Goal: Transaction & Acquisition: Purchase product/service

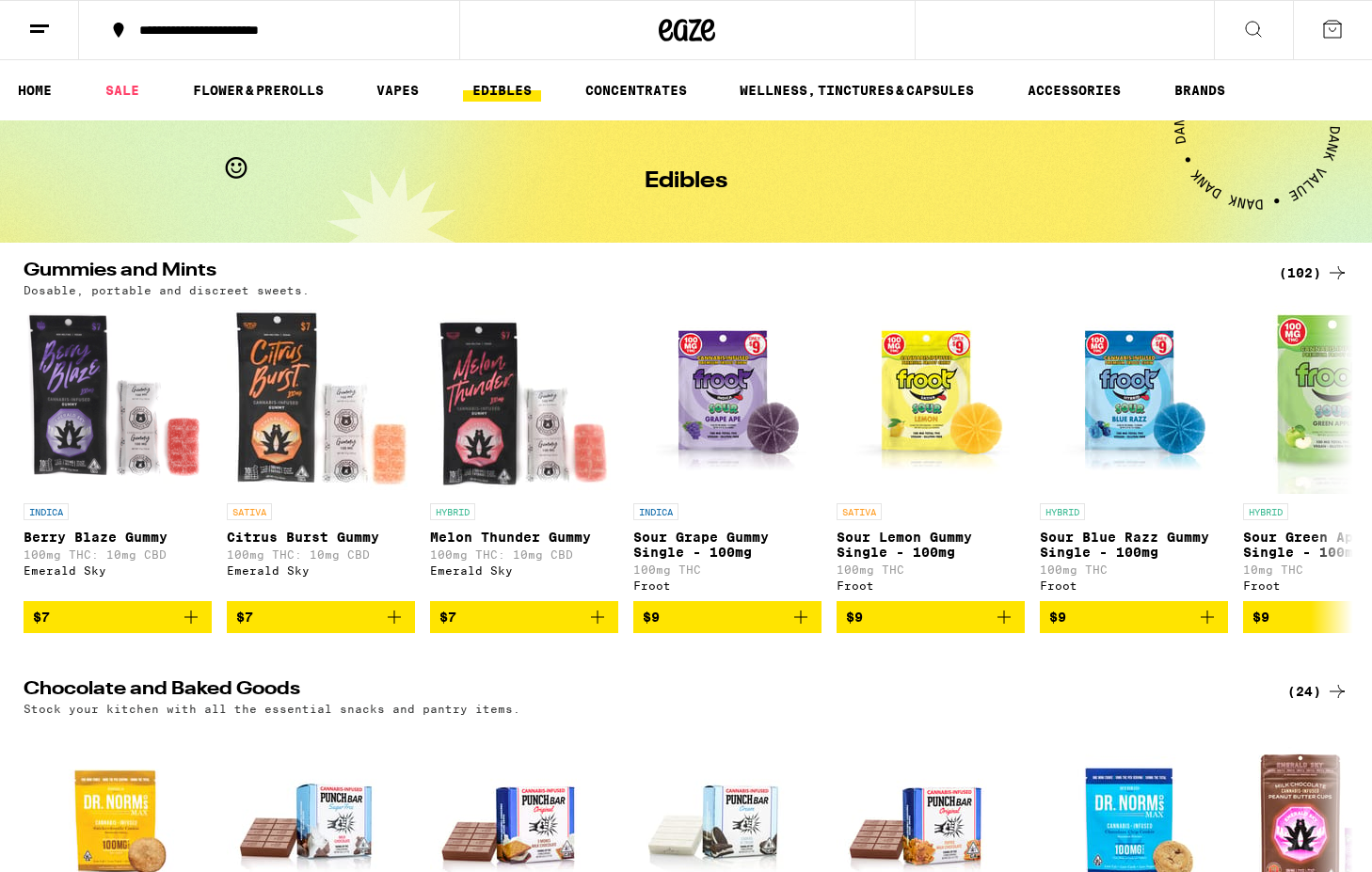
click at [172, 27] on div "**********" at bounding box center [280, 30] width 301 height 13
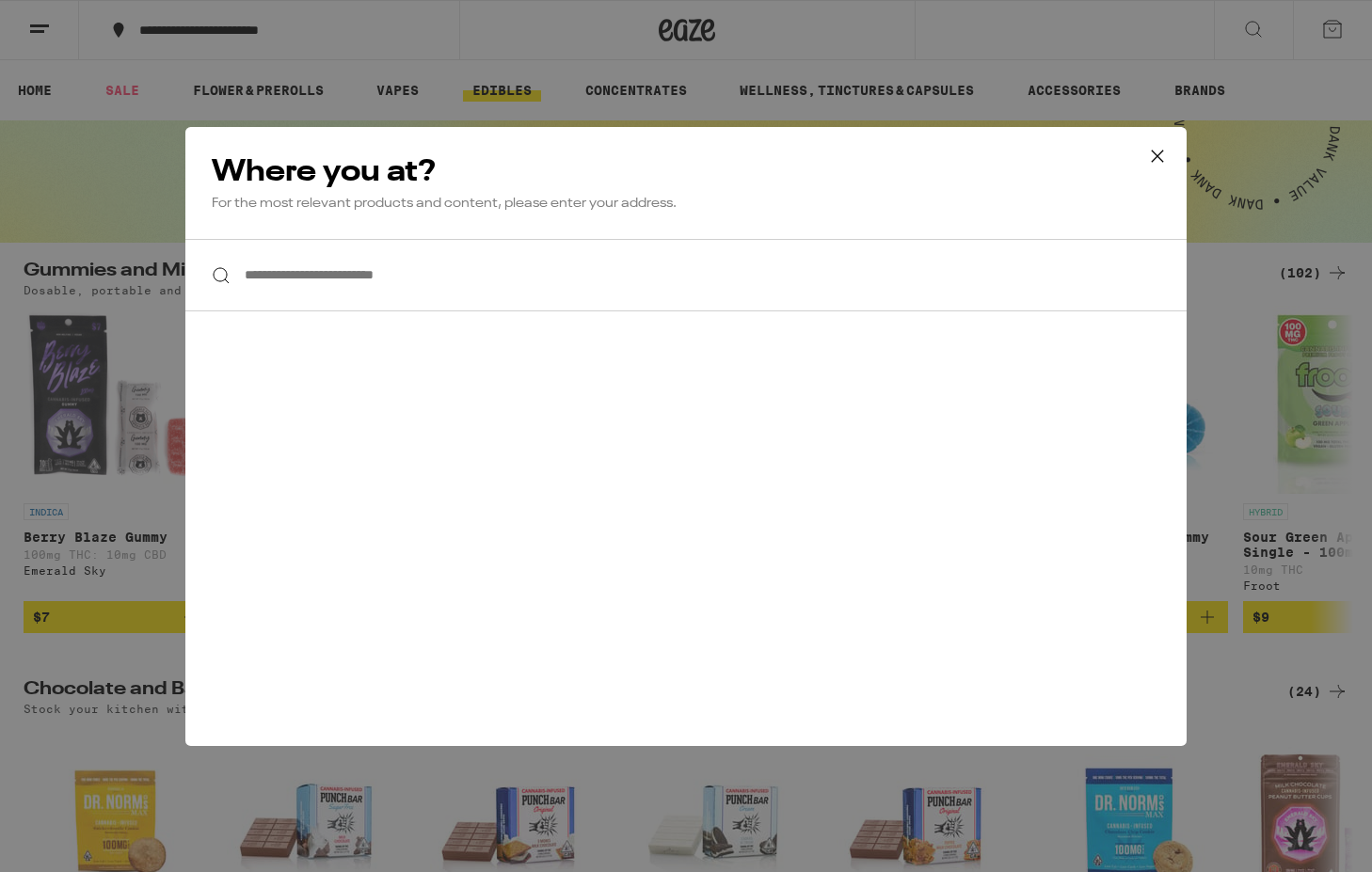
click at [308, 277] on input "**********" at bounding box center [686, 274] width 1001 height 72
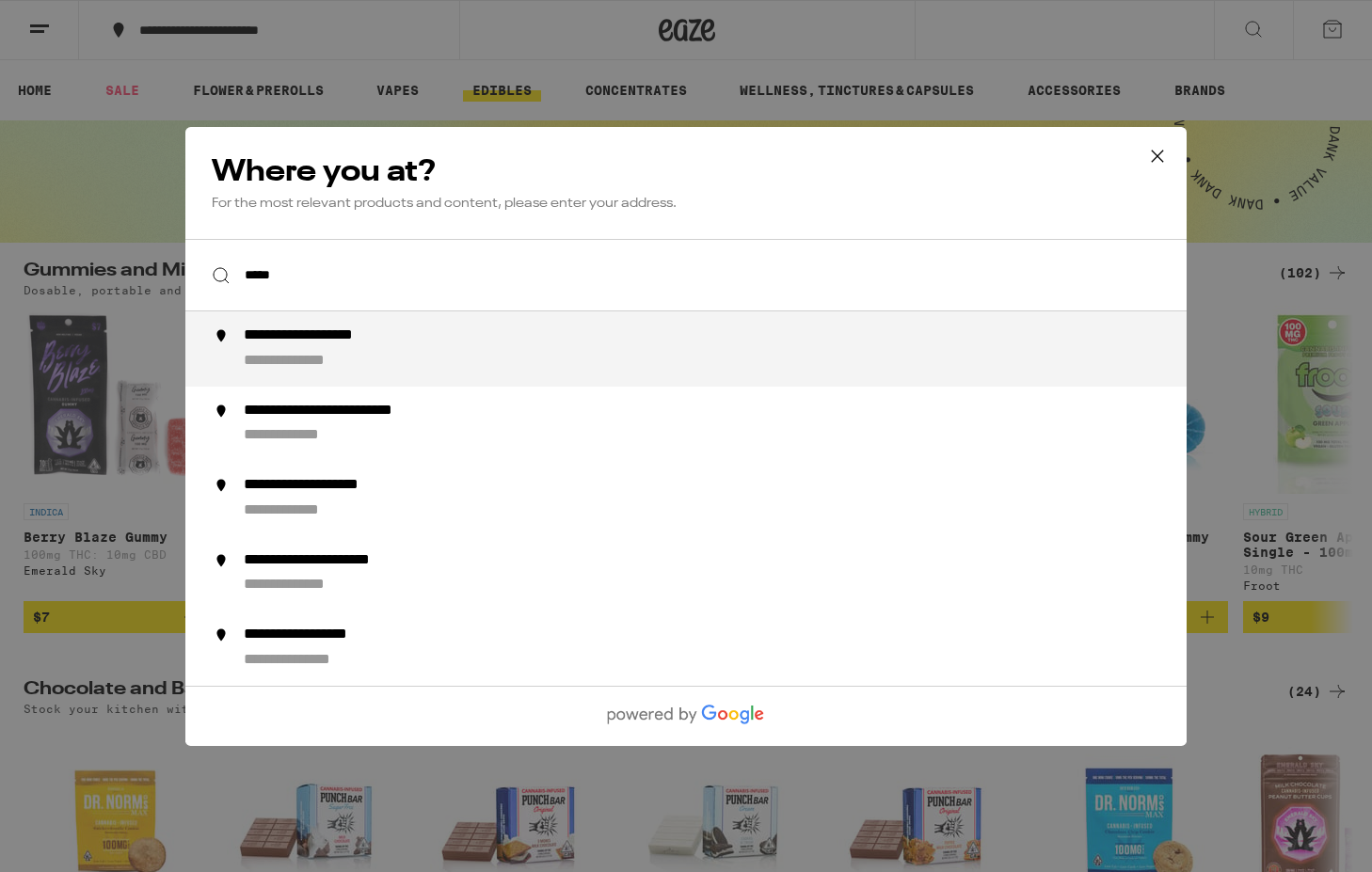
type input "******"
type input "**********"
click at [351, 334] on div "**********" at bounding box center [321, 336] width 155 height 20
type input "**********"
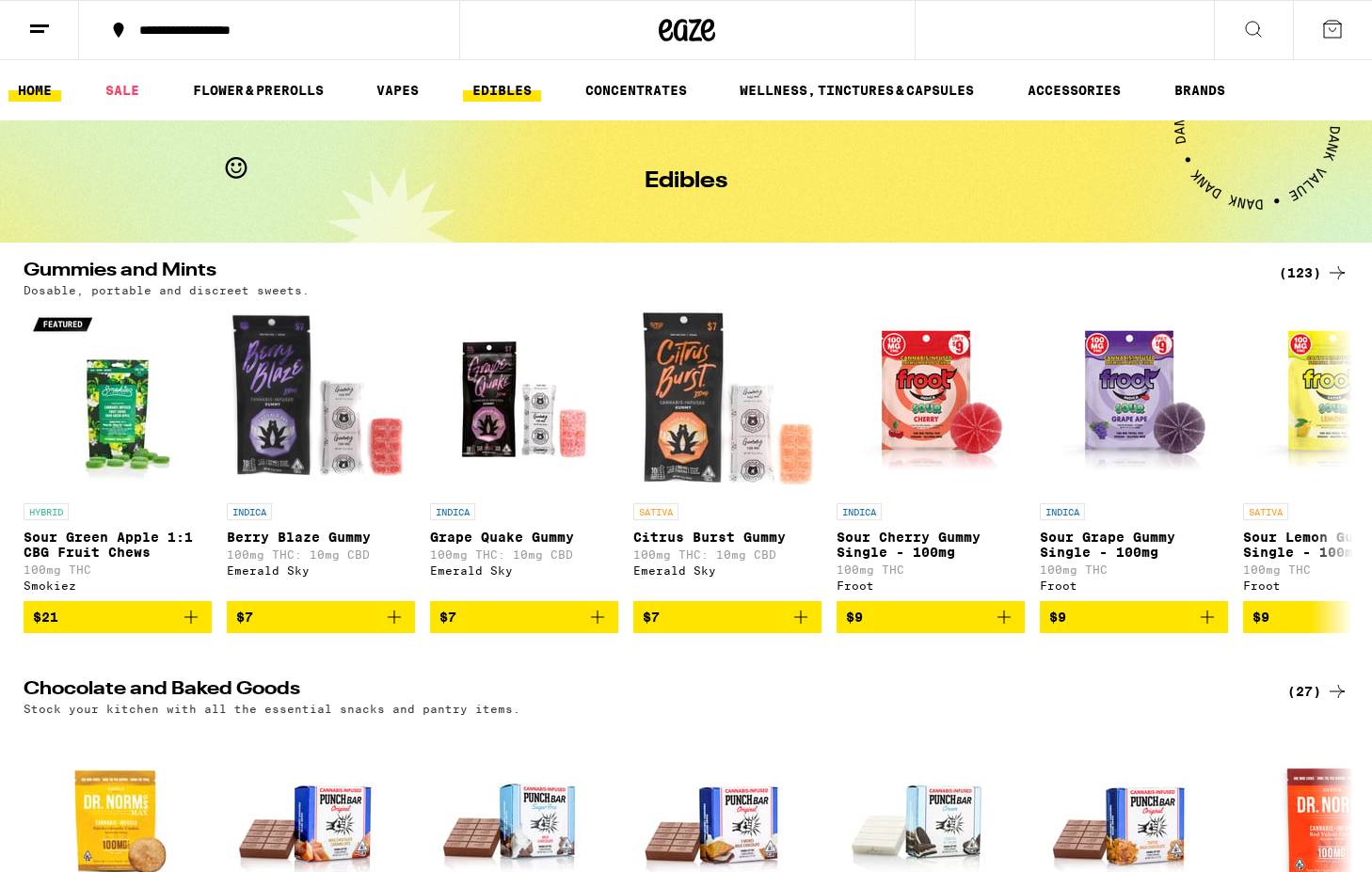
click at [40, 88] on link "HOME" at bounding box center [35, 90] width 53 height 22
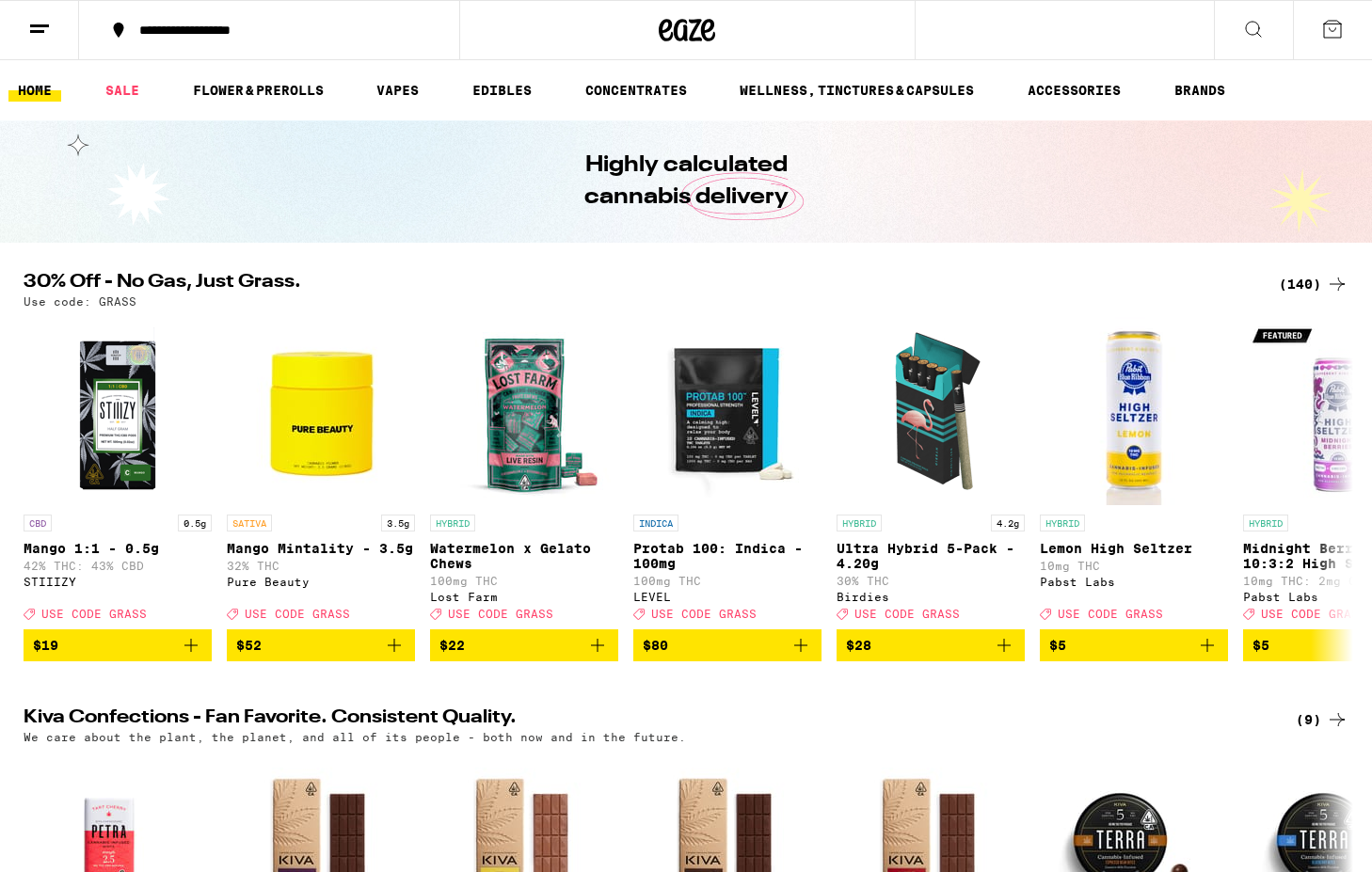
click at [32, 25] on line at bounding box center [39, 25] width 19 height 0
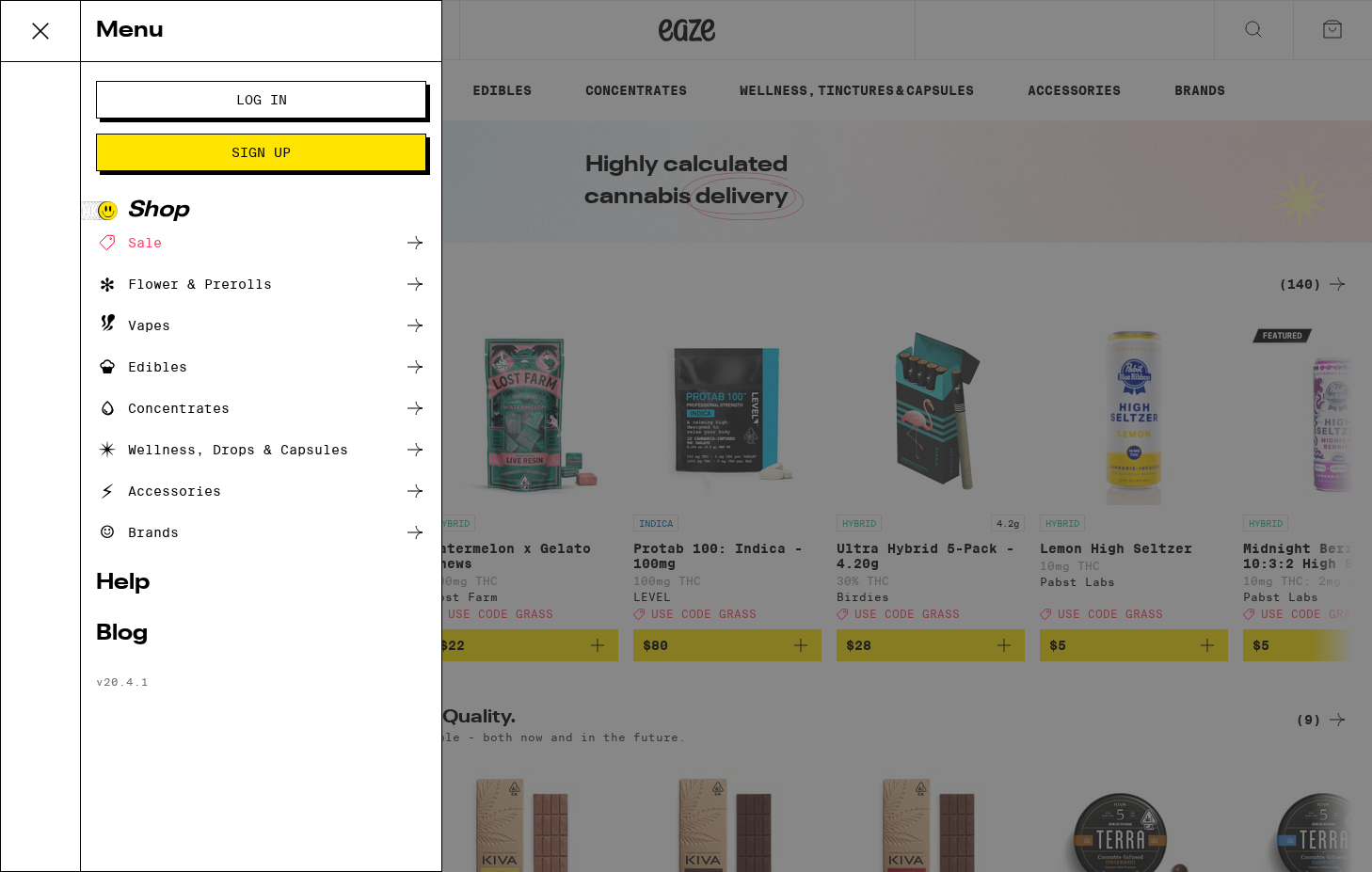
click at [200, 90] on button "Log In" at bounding box center [261, 99] width 330 height 38
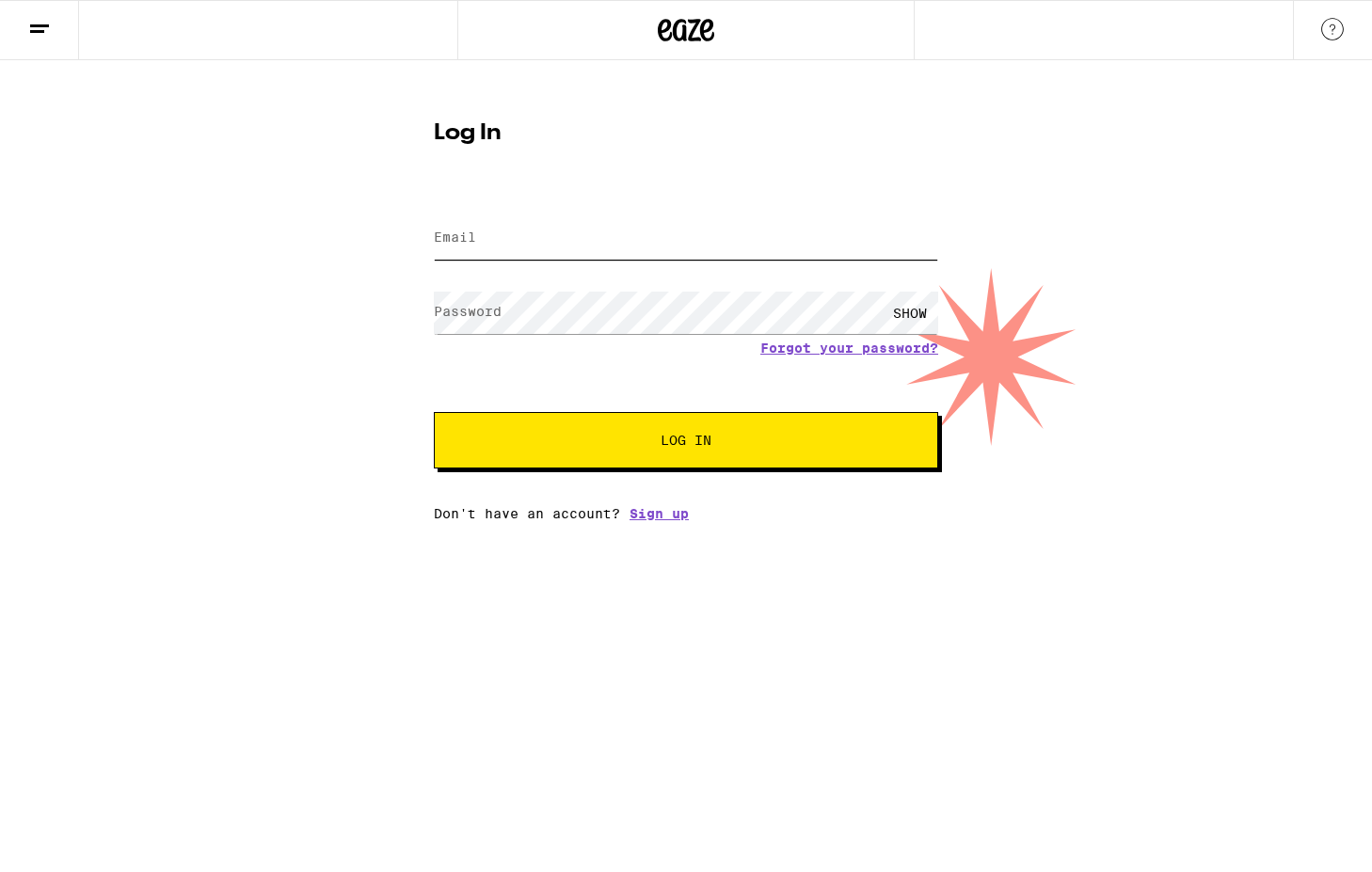
type input "[EMAIL_ADDRESS][DOMAIN_NAME]"
click at [599, 442] on span "Log In" at bounding box center [686, 441] width 352 height 13
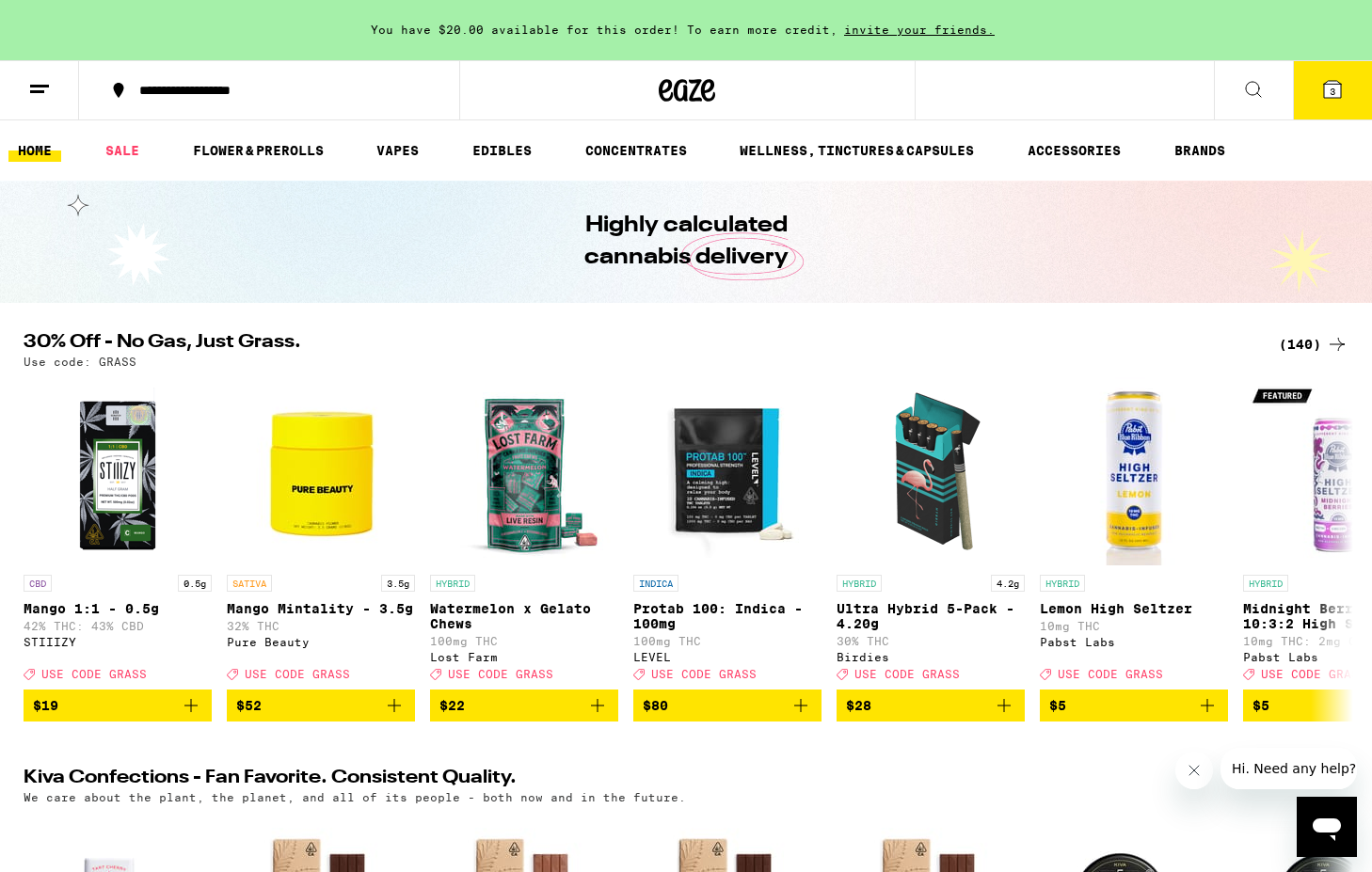
click at [1333, 89] on span "3" at bounding box center [1333, 91] width 6 height 12
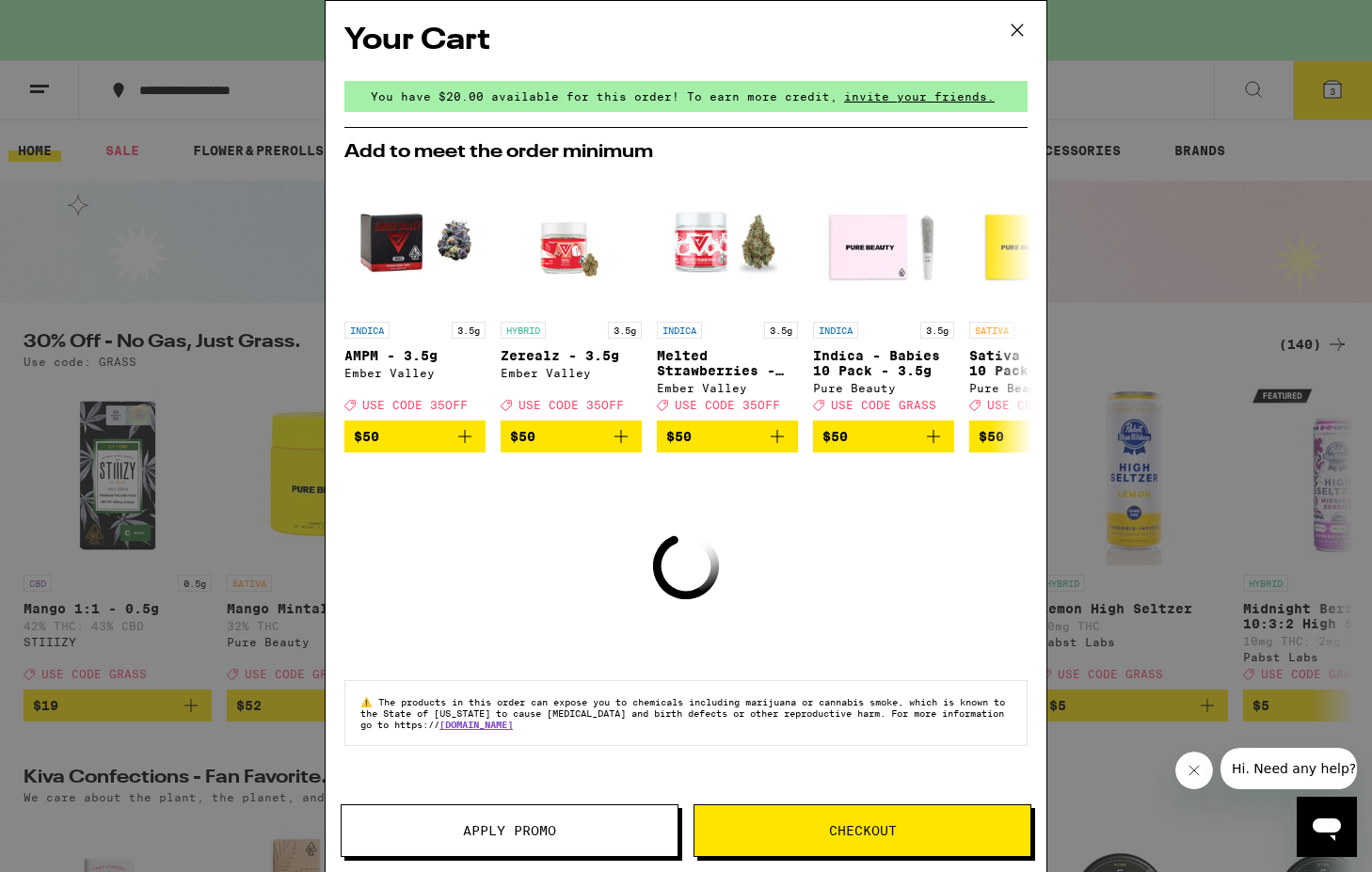
click at [1017, 25] on icon at bounding box center [1017, 30] width 28 height 28
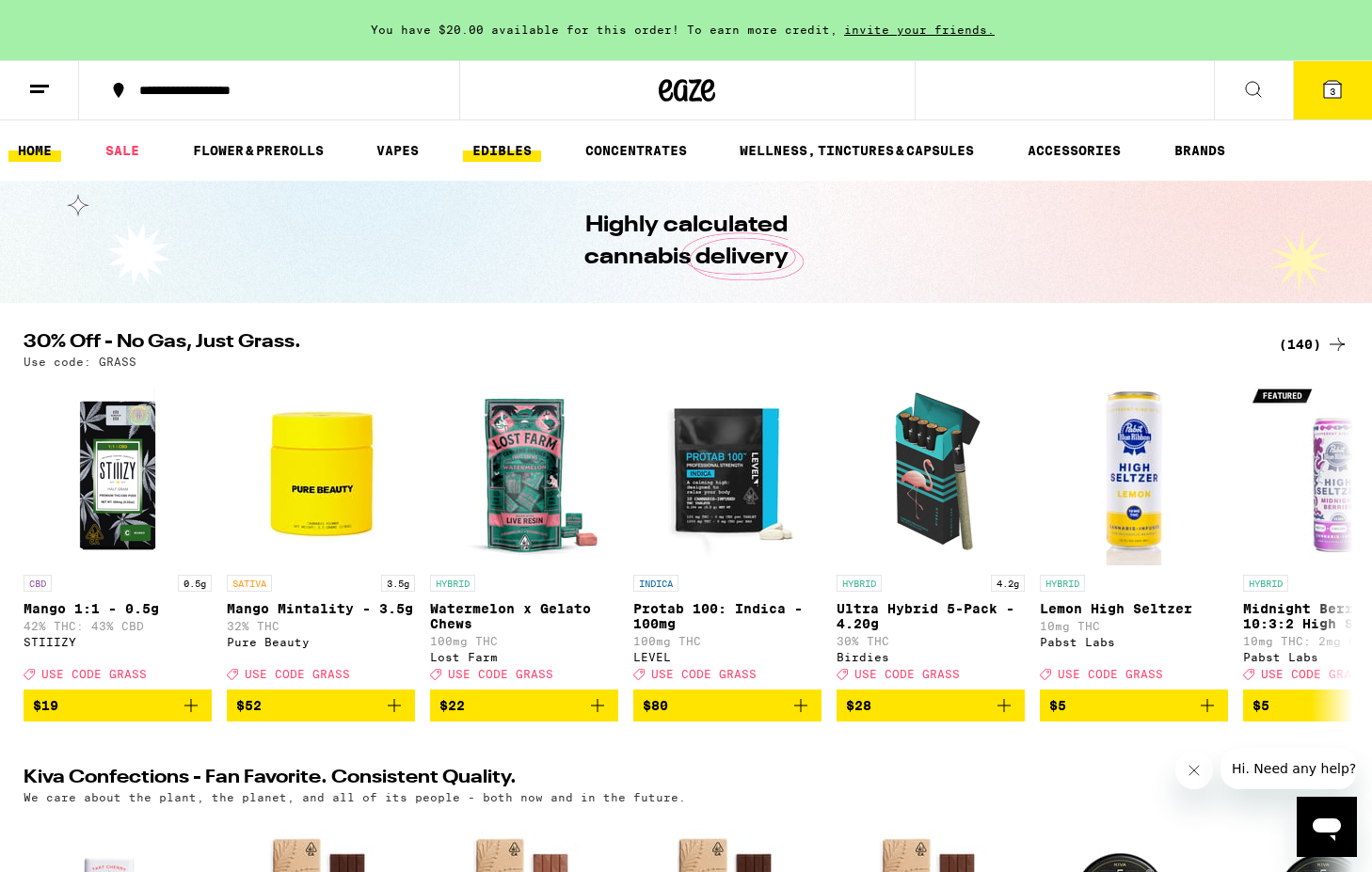
click at [507, 146] on link "EDIBLES" at bounding box center [502, 150] width 78 height 22
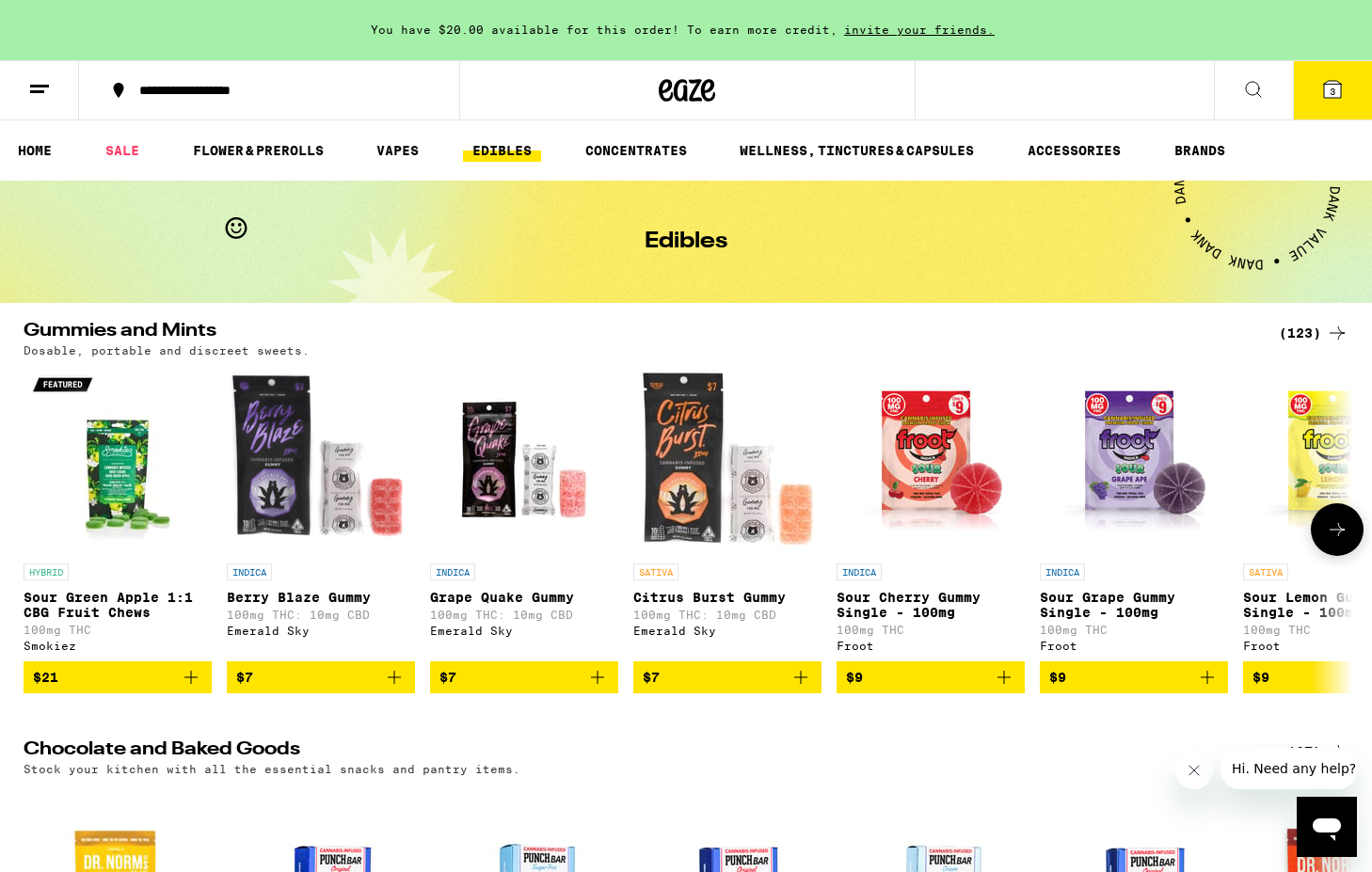
click at [1341, 541] on icon at bounding box center [1336, 529] width 22 height 22
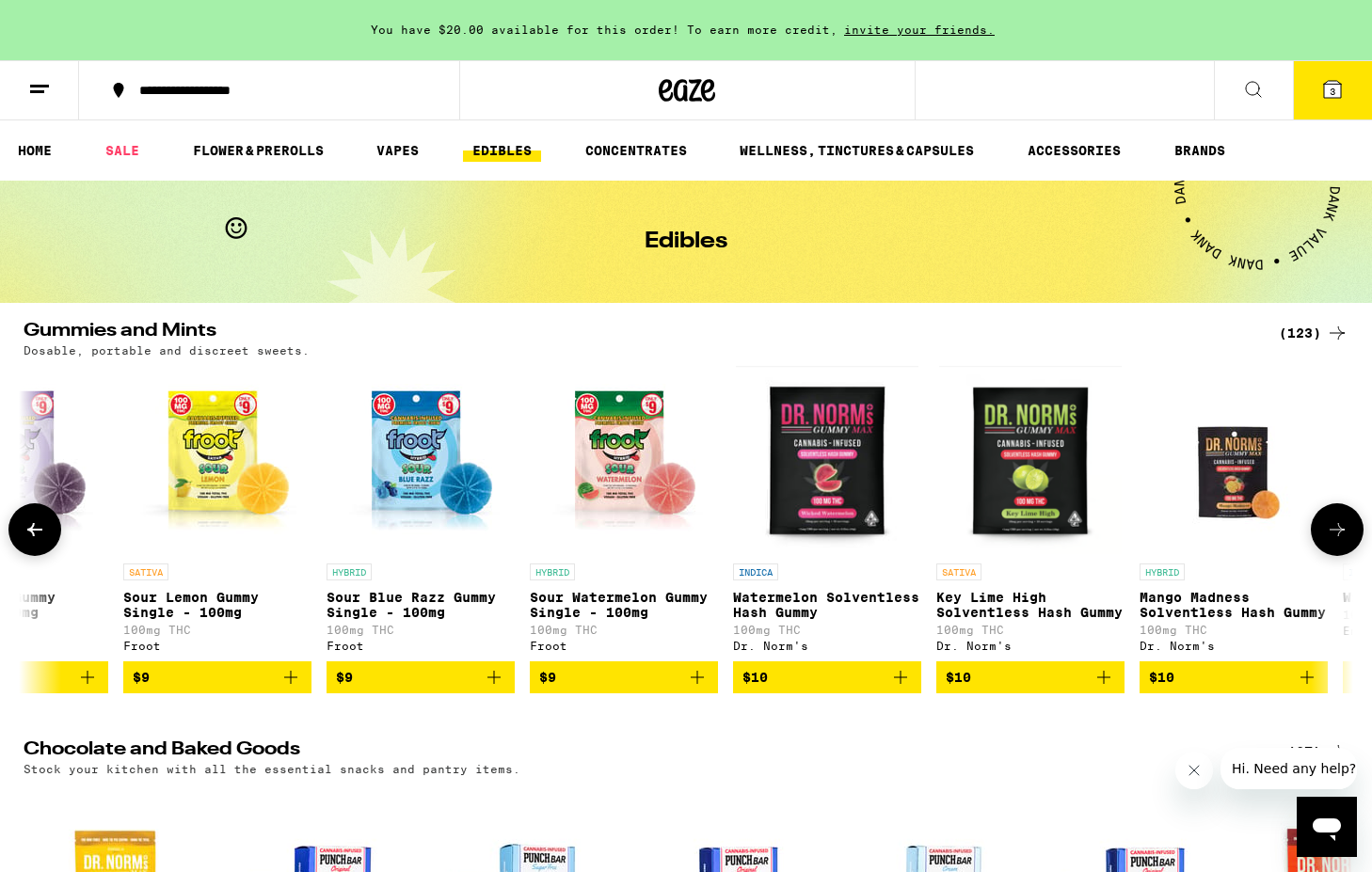
click at [1341, 541] on icon at bounding box center [1336, 529] width 22 height 22
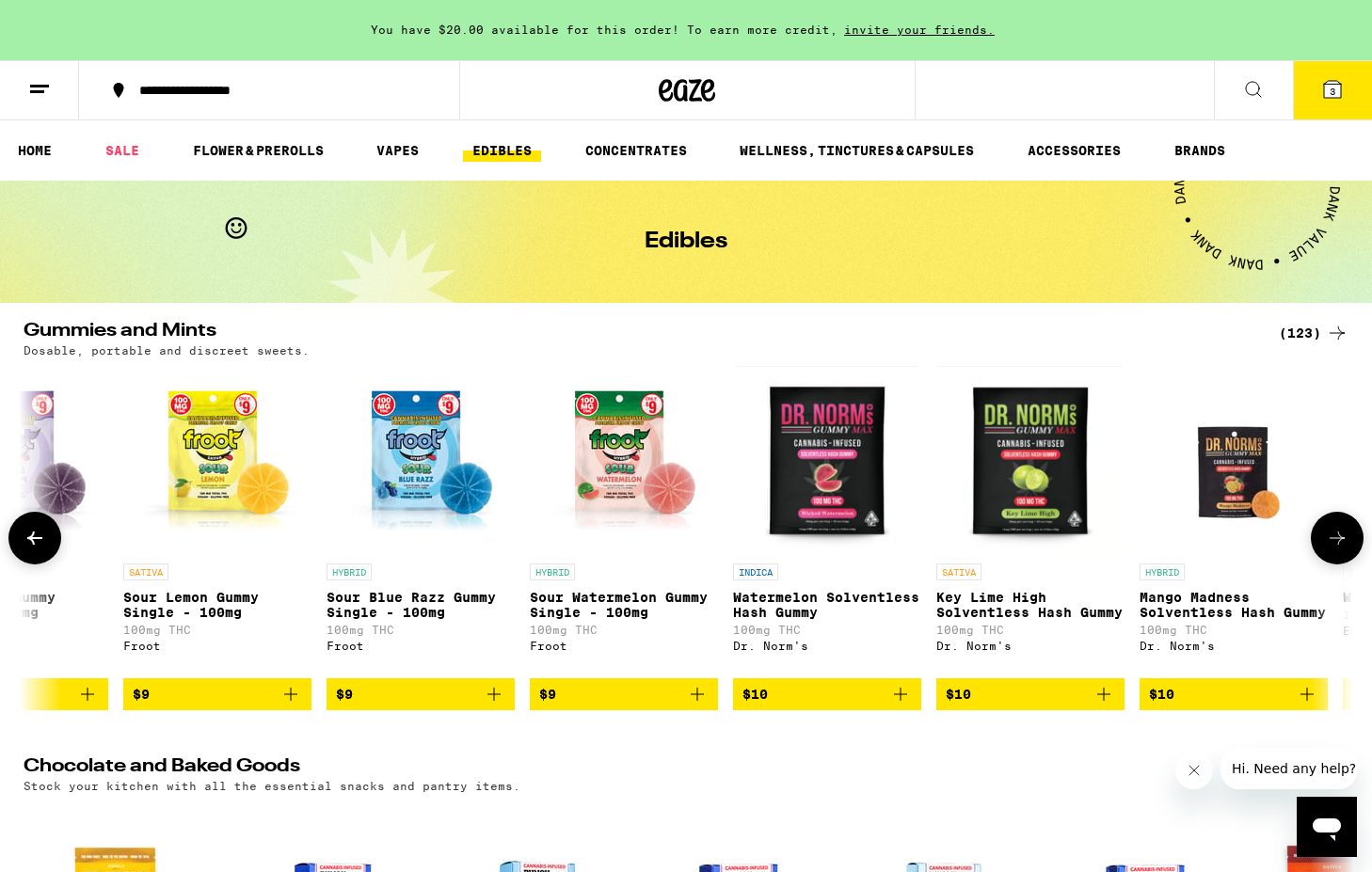
scroll to position [0, 2239]
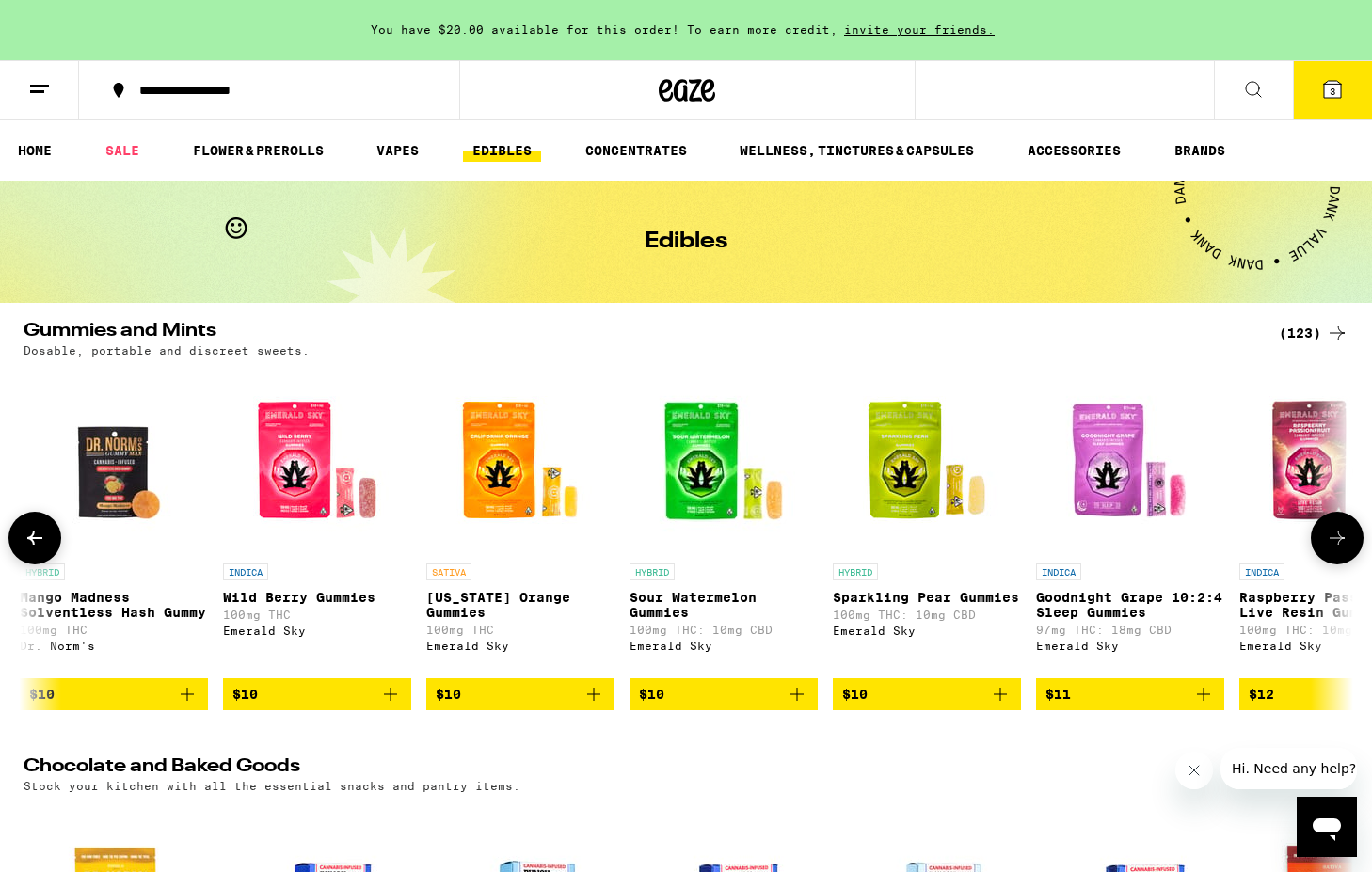
click at [1341, 543] on icon at bounding box center [1336, 537] width 22 height 22
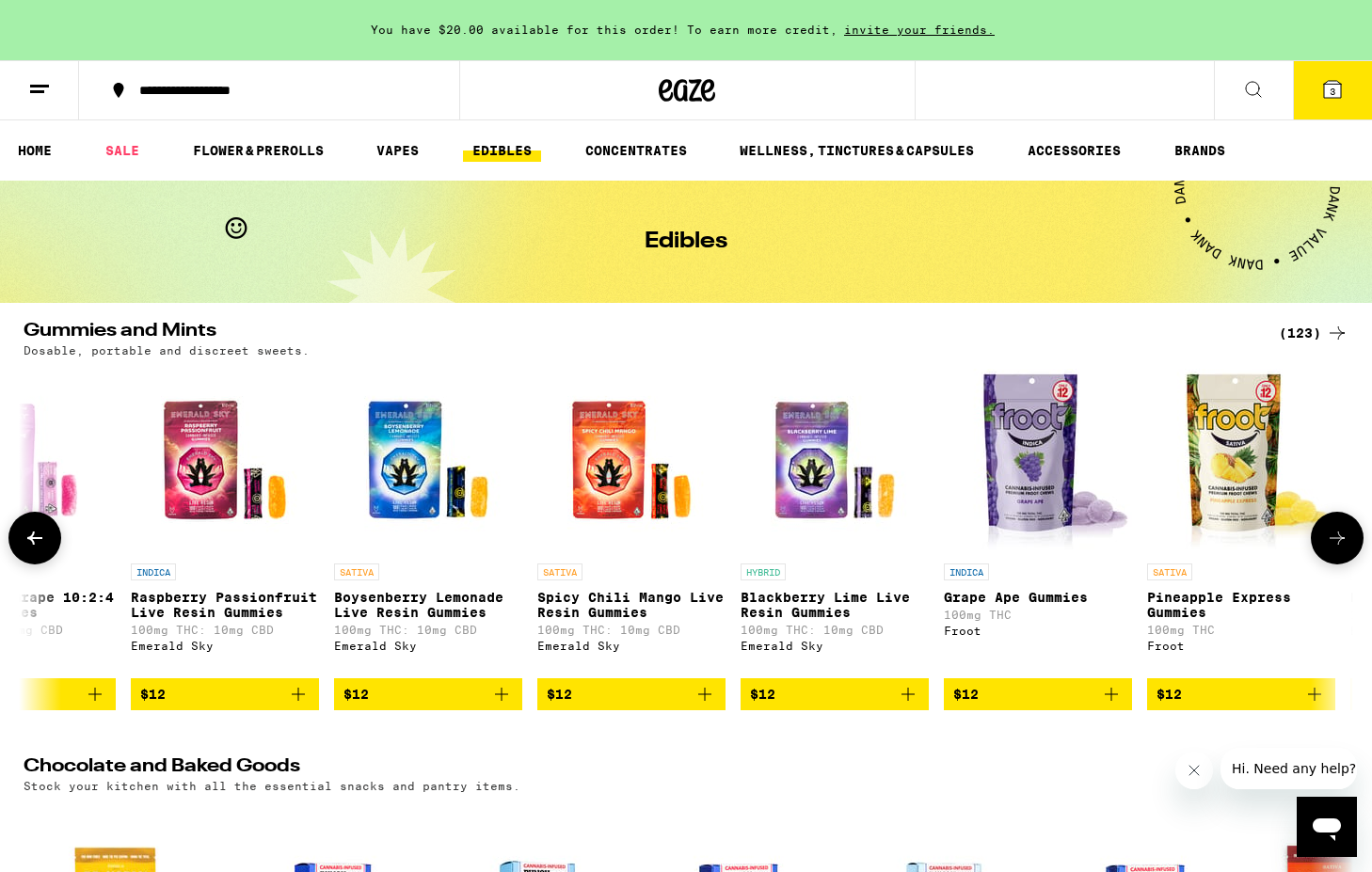
scroll to position [0, 3360]
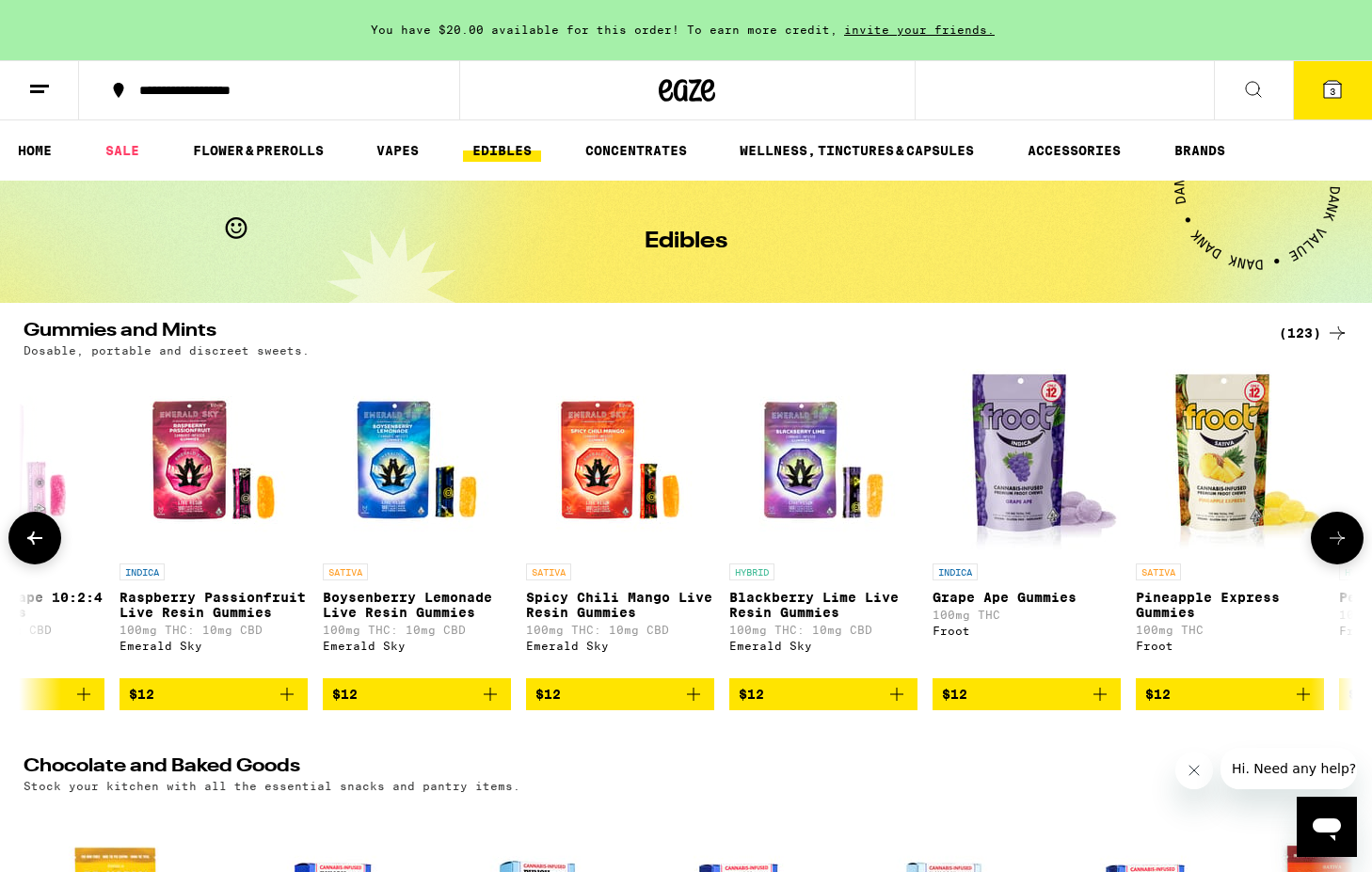
click at [1341, 543] on icon at bounding box center [1336, 537] width 22 height 22
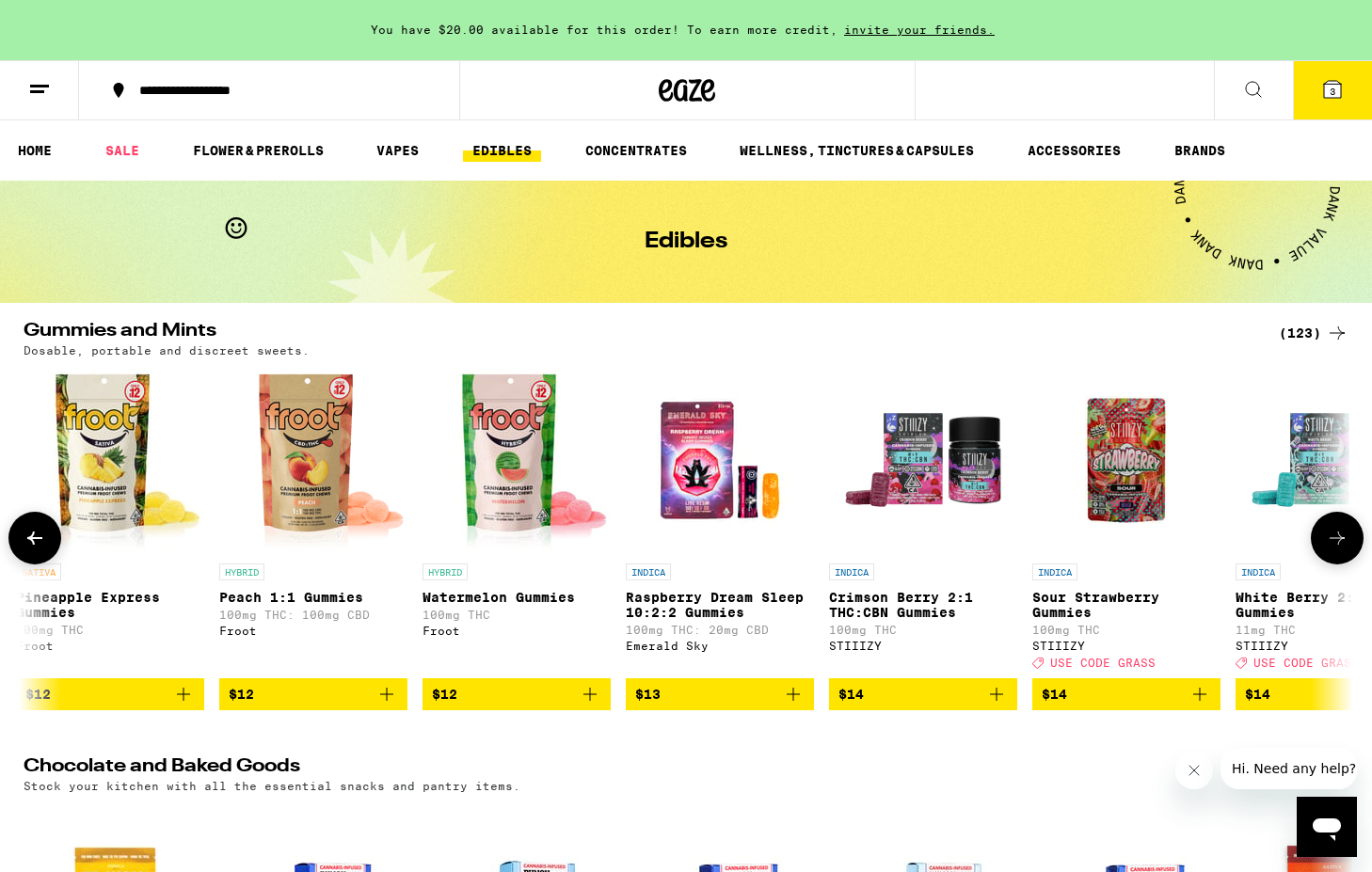
click at [1341, 543] on icon at bounding box center [1336, 537] width 22 height 22
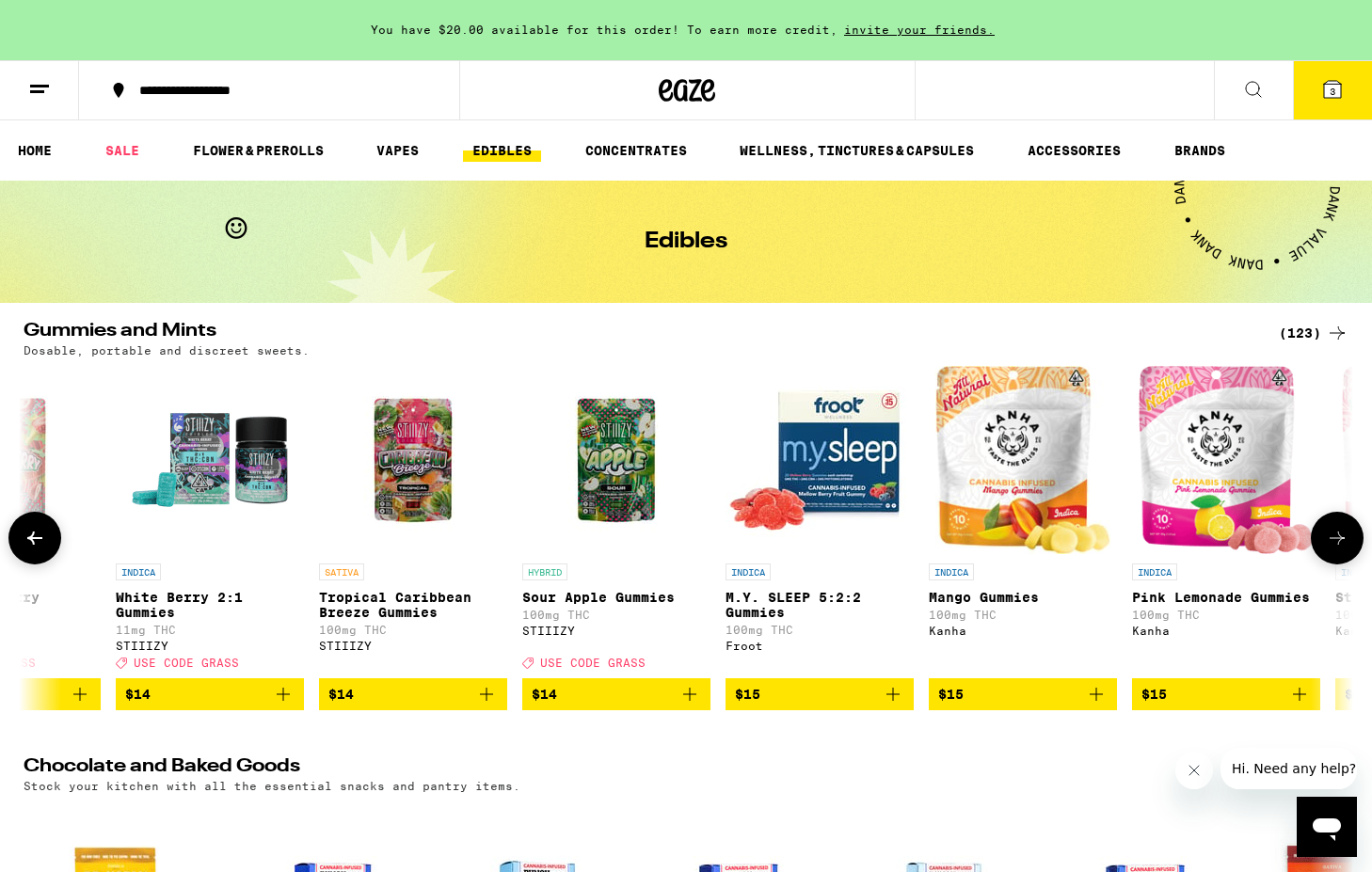
click at [1341, 543] on icon at bounding box center [1336, 537] width 22 height 22
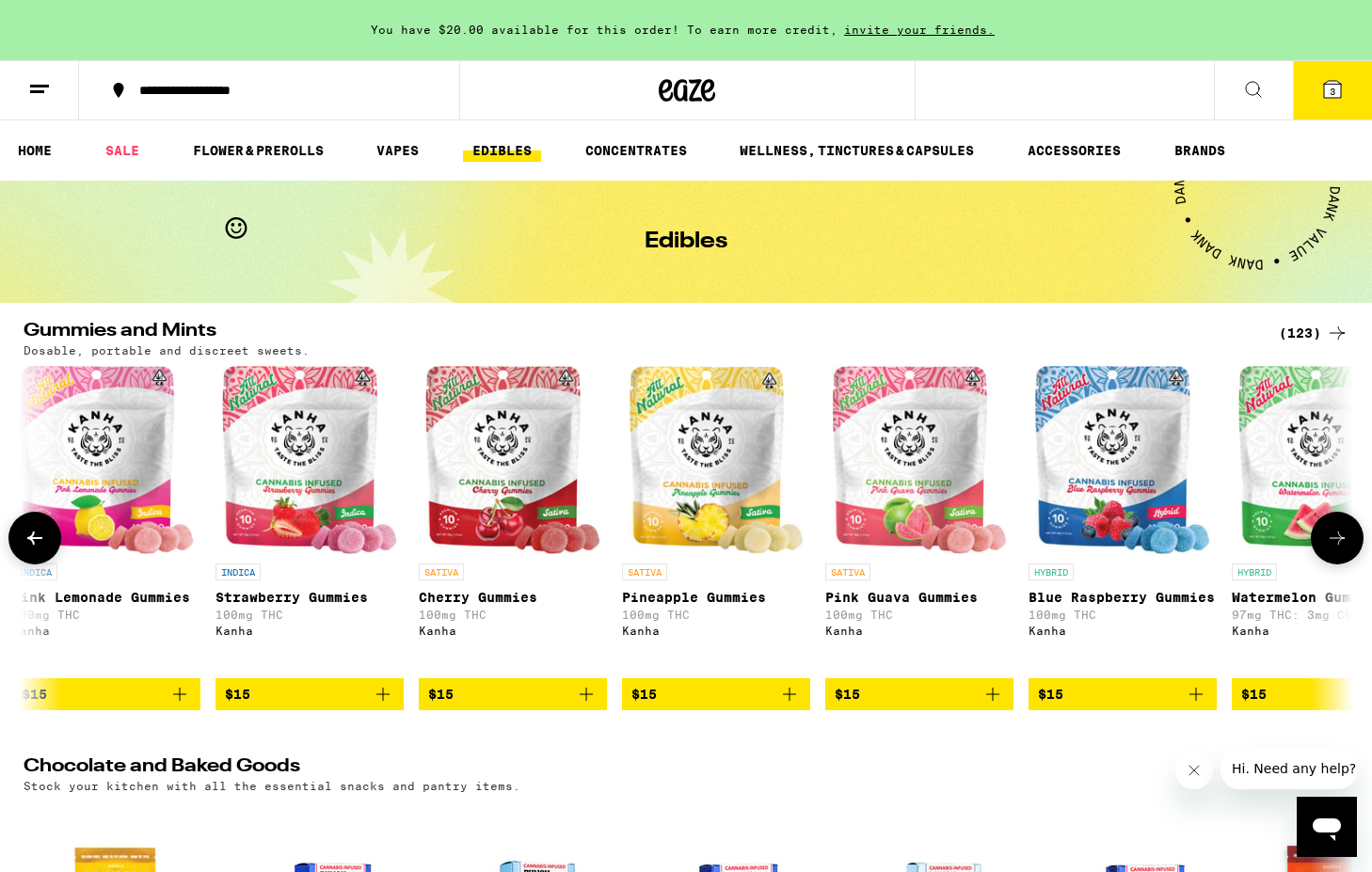
click at [1341, 543] on icon at bounding box center [1336, 537] width 22 height 22
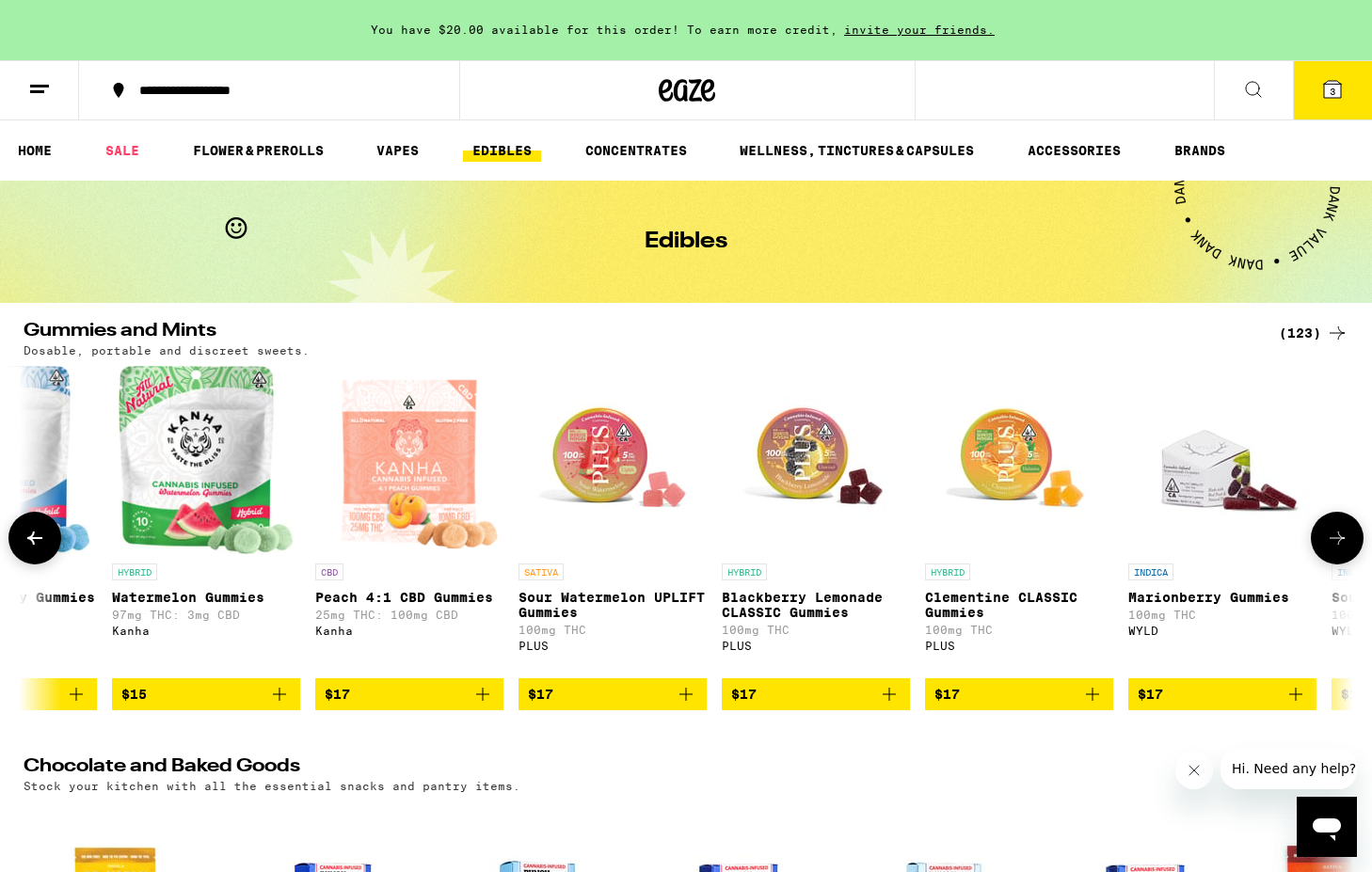
click at [1341, 543] on icon at bounding box center [1336, 537] width 22 height 22
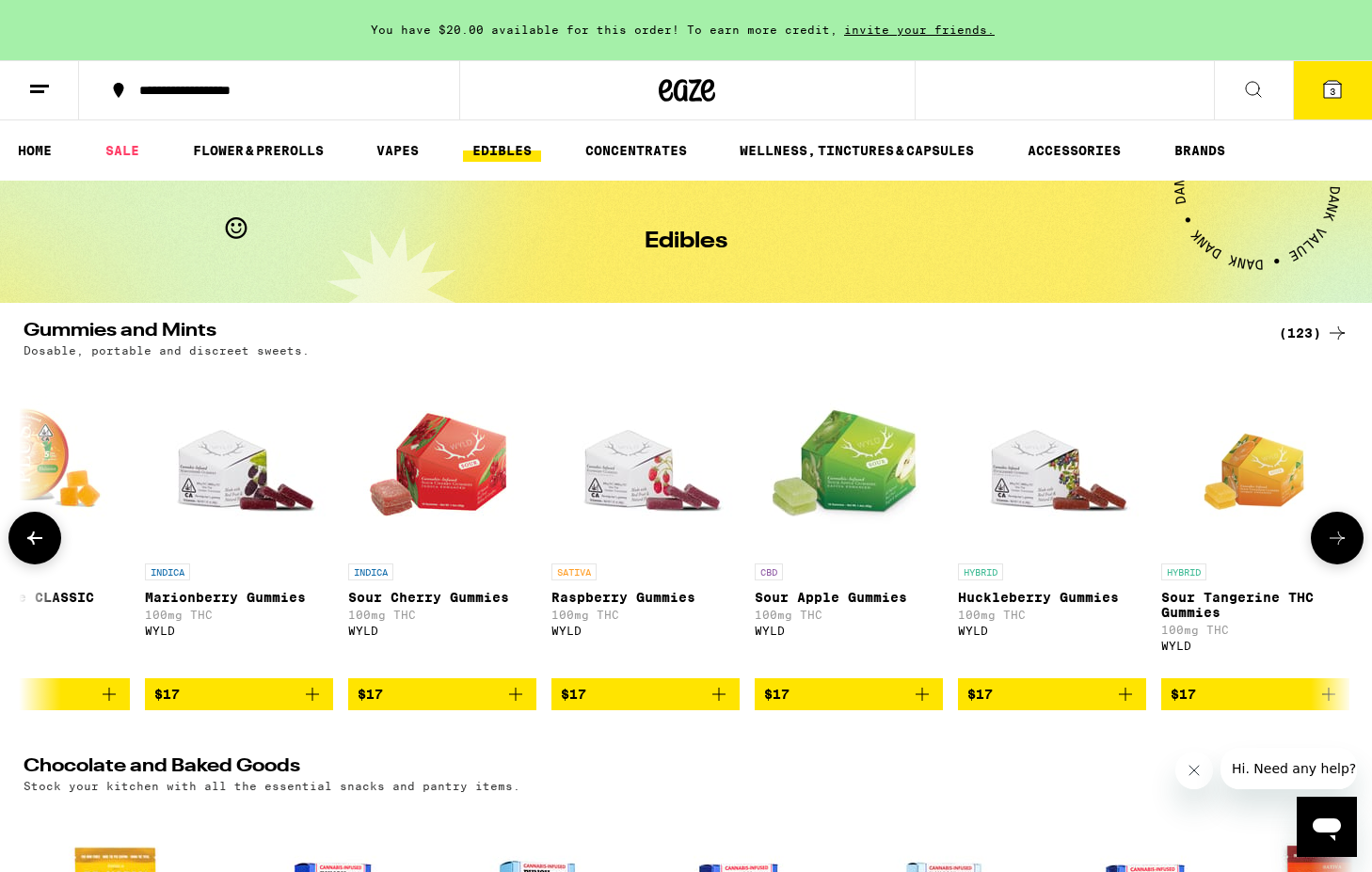
scroll to position [0, 8960]
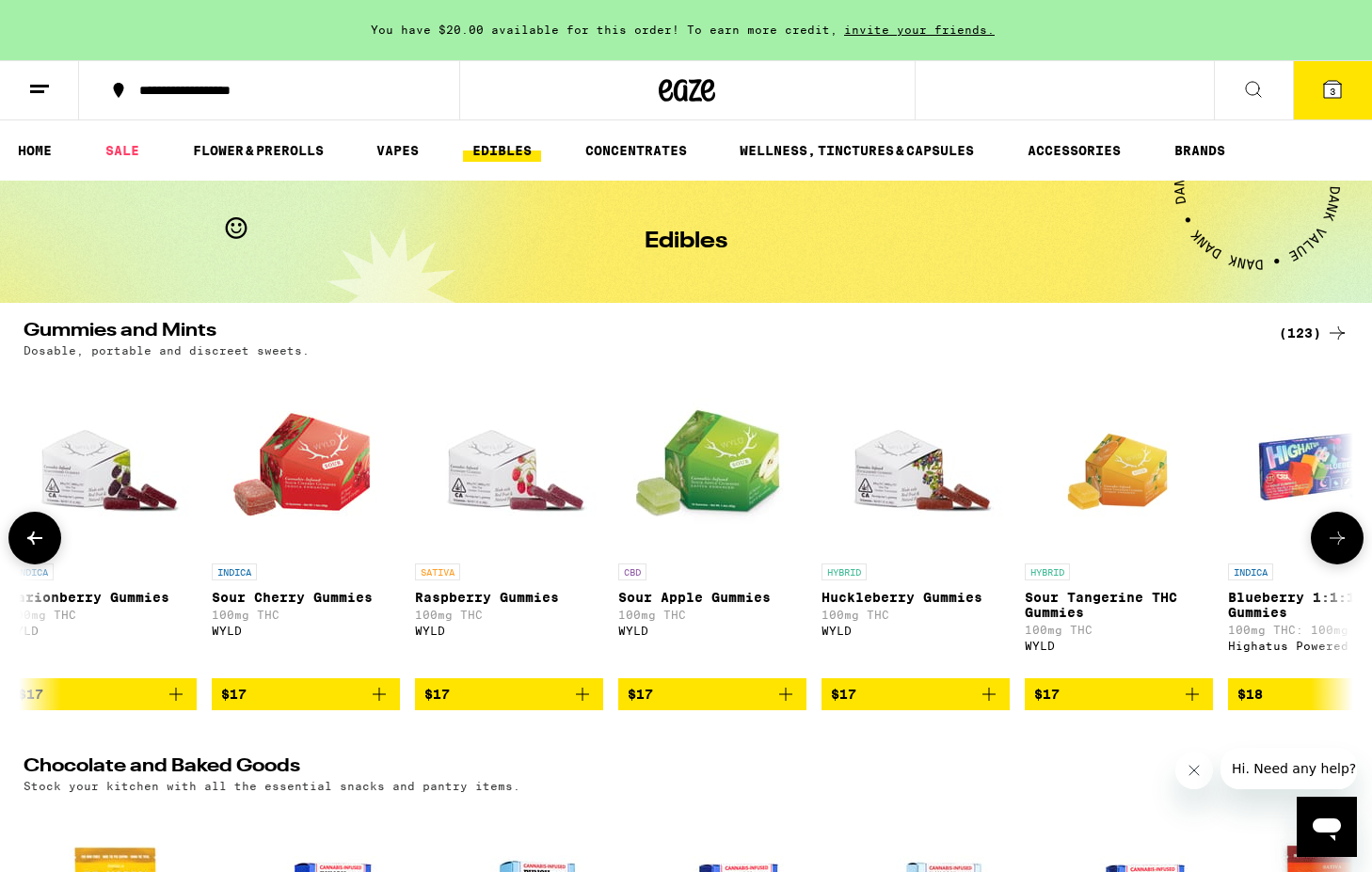
click at [26, 550] on icon at bounding box center [34, 537] width 22 height 22
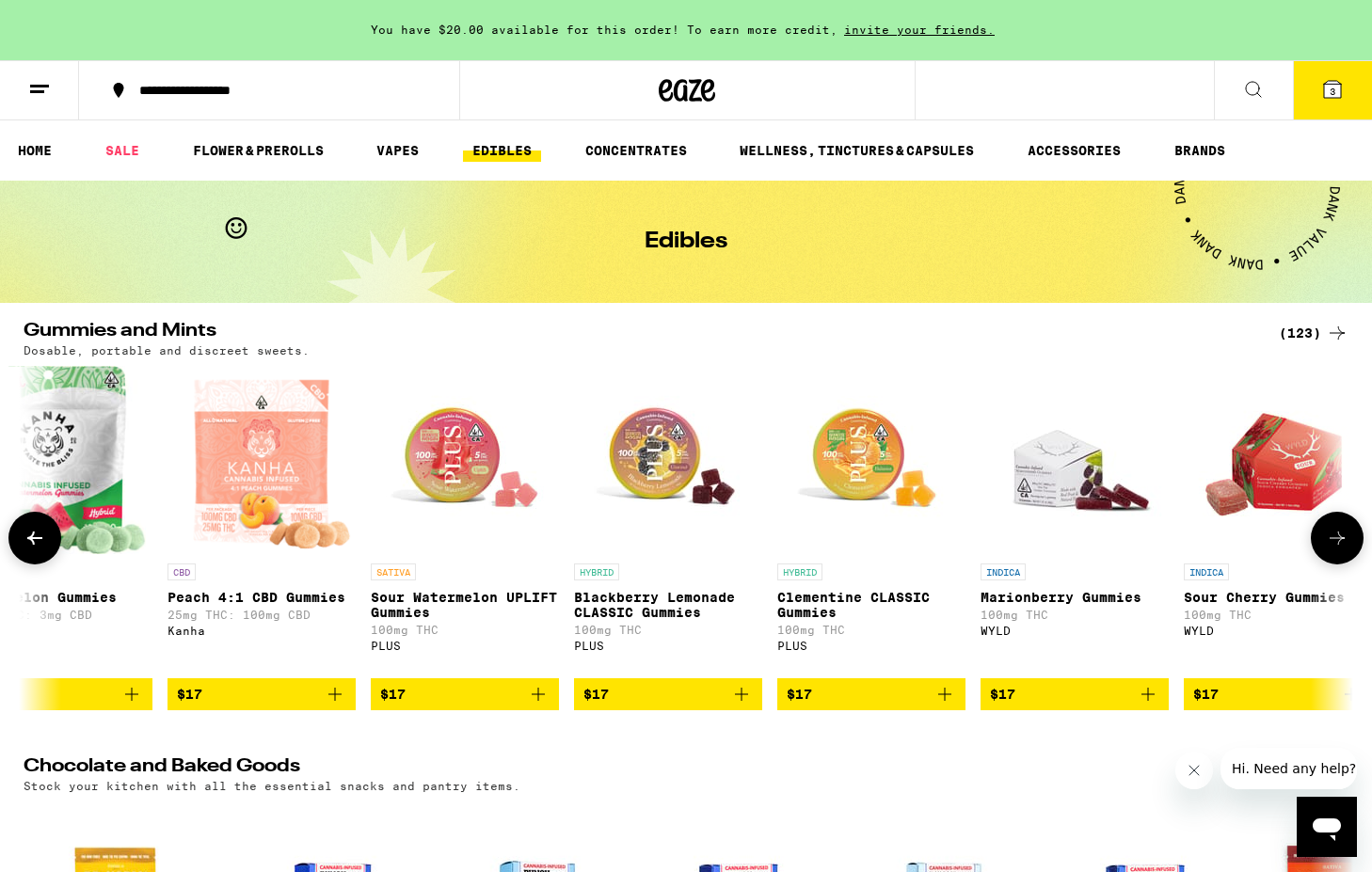
scroll to position [0, 7839]
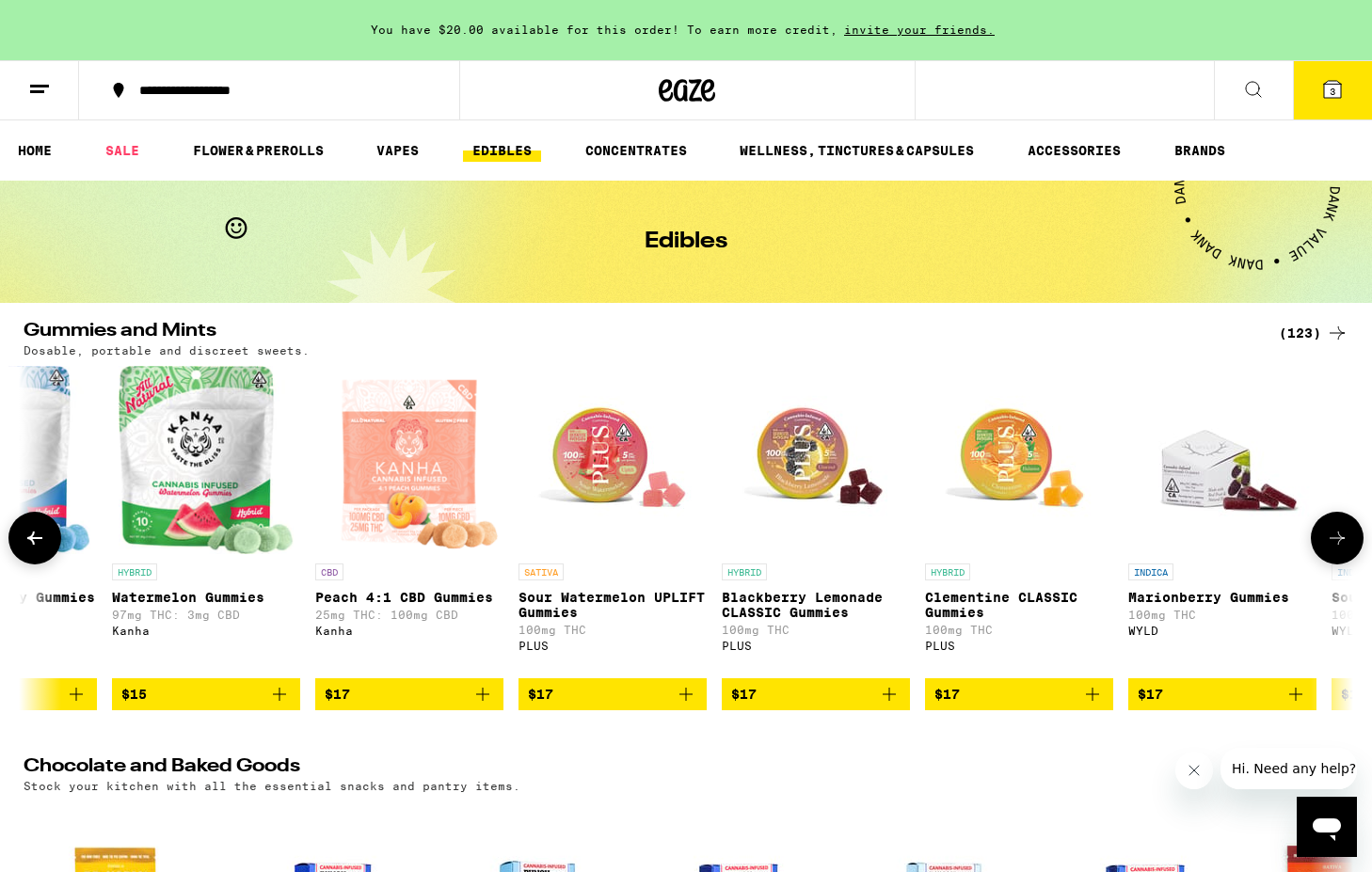
click at [26, 550] on icon at bounding box center [34, 537] width 22 height 22
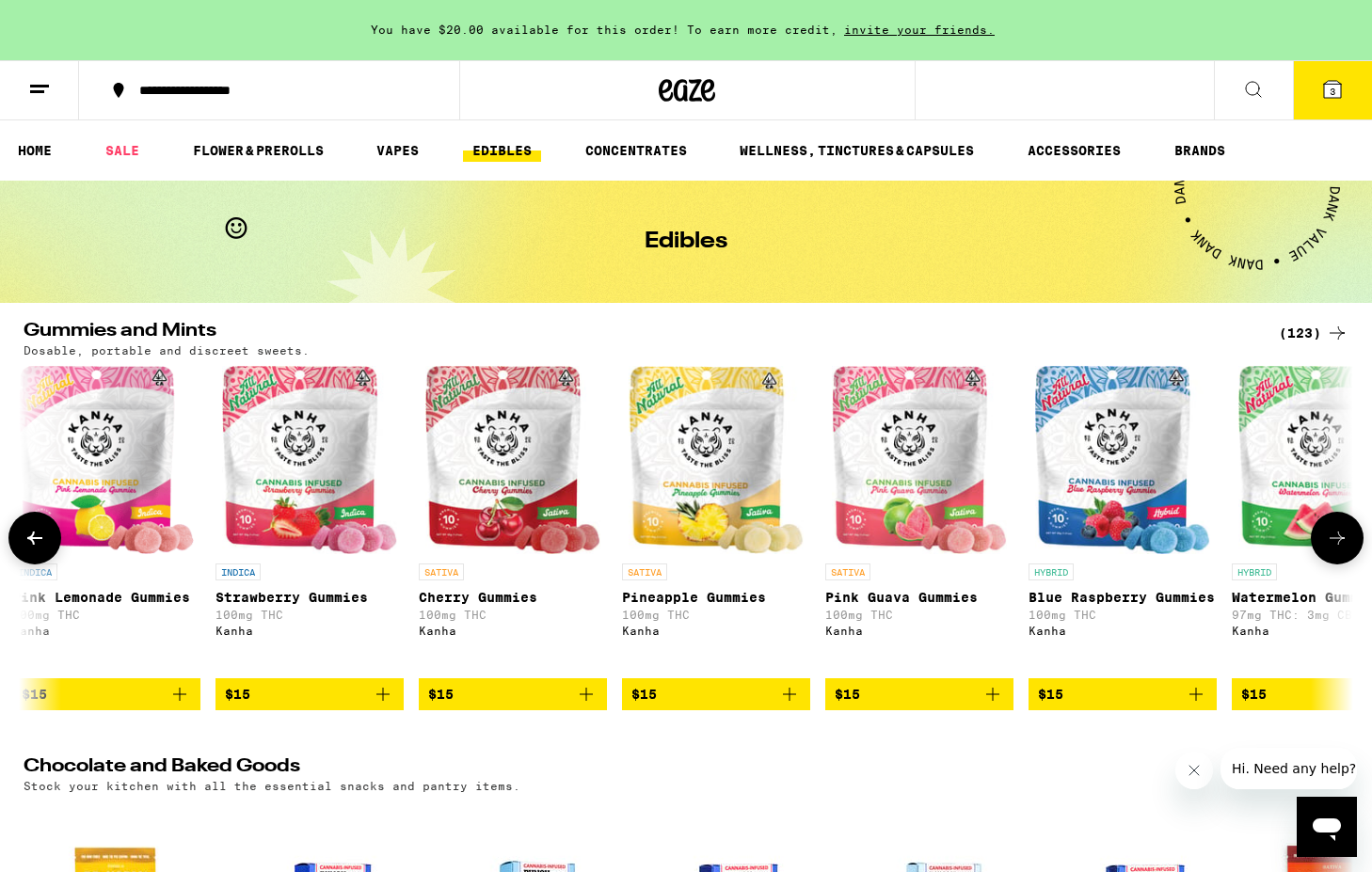
click at [1338, 550] on icon at bounding box center [1336, 537] width 22 height 22
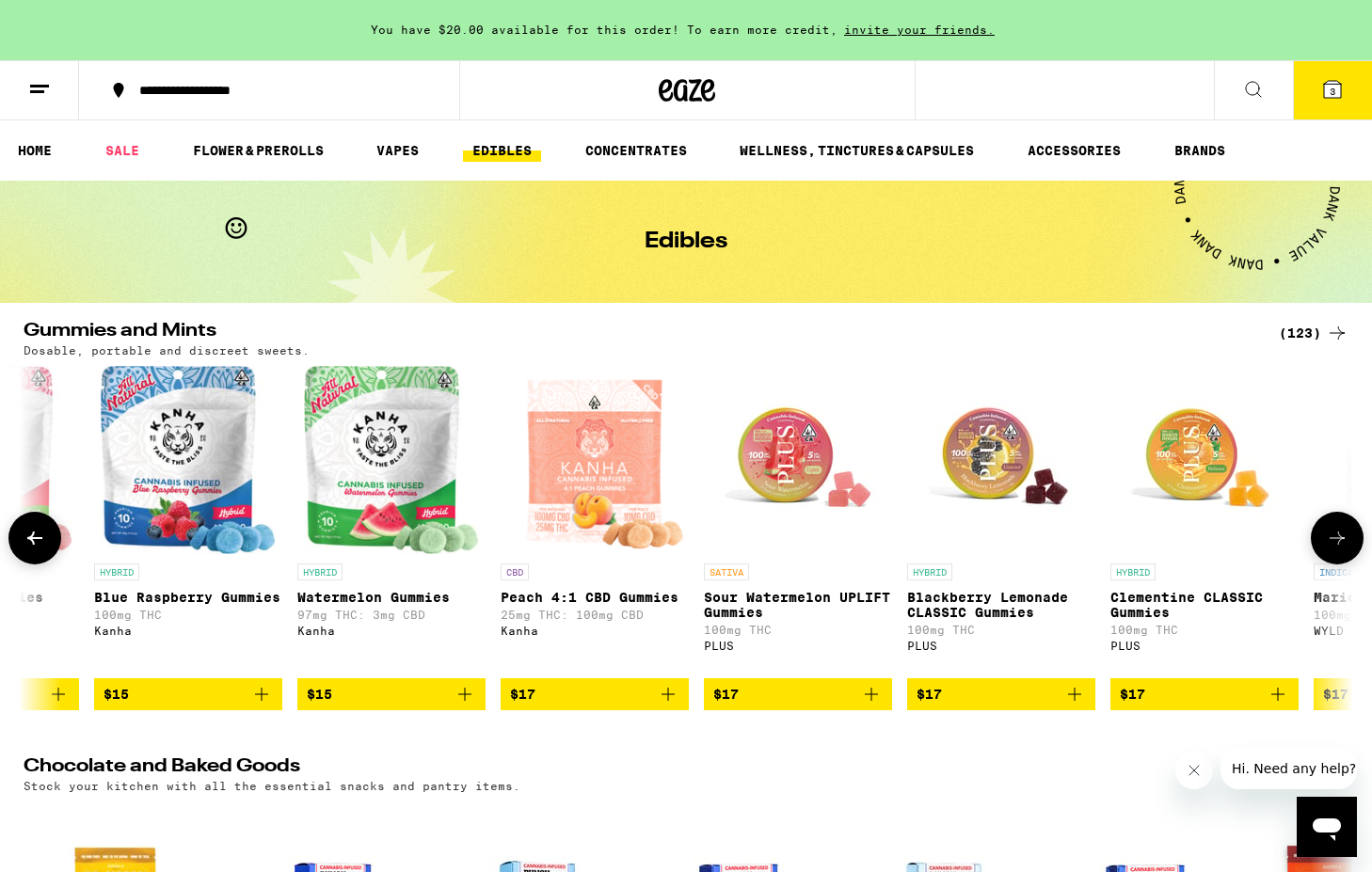
scroll to position [0, 7839]
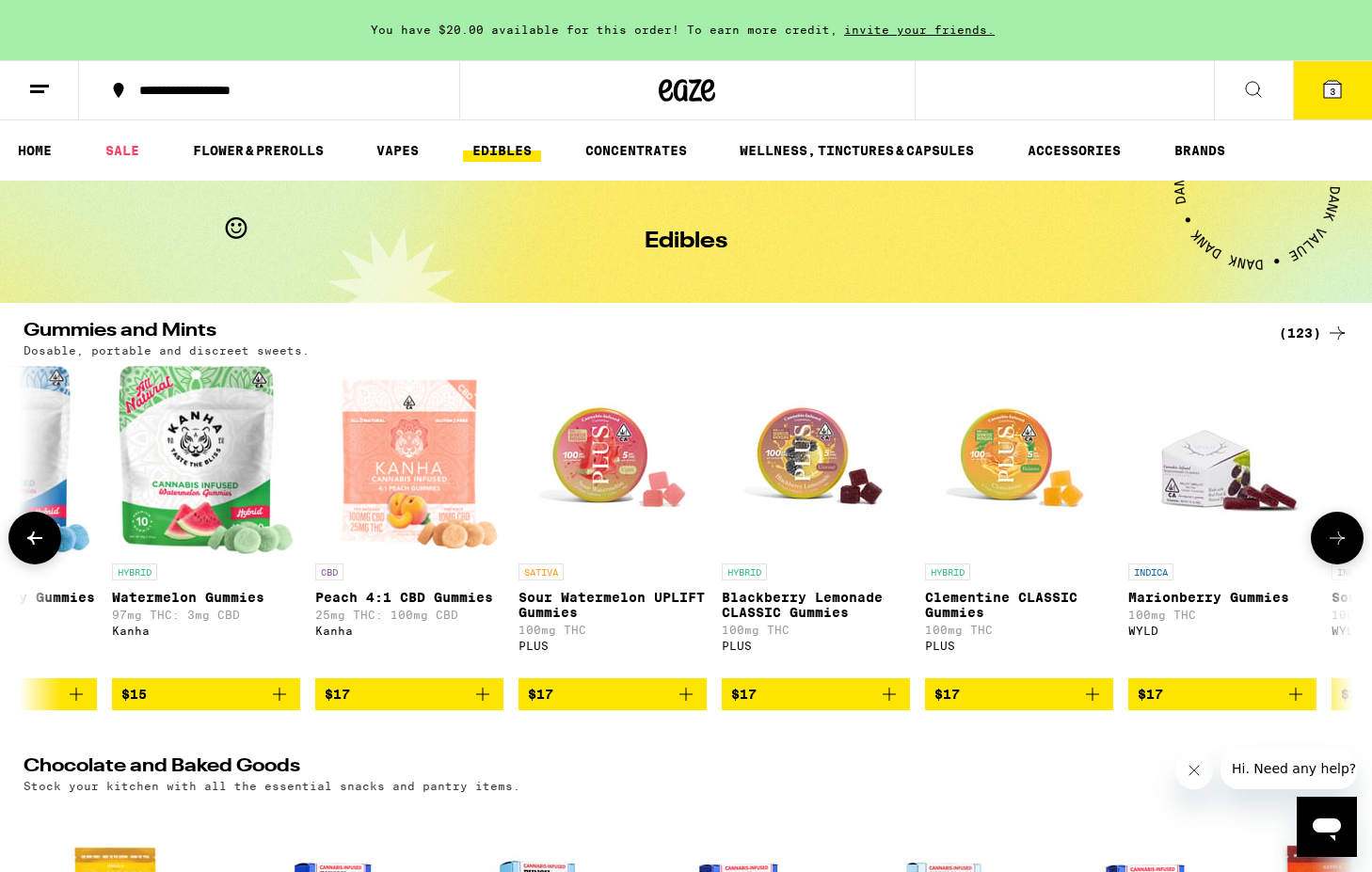
click at [1338, 550] on icon at bounding box center [1336, 537] width 22 height 22
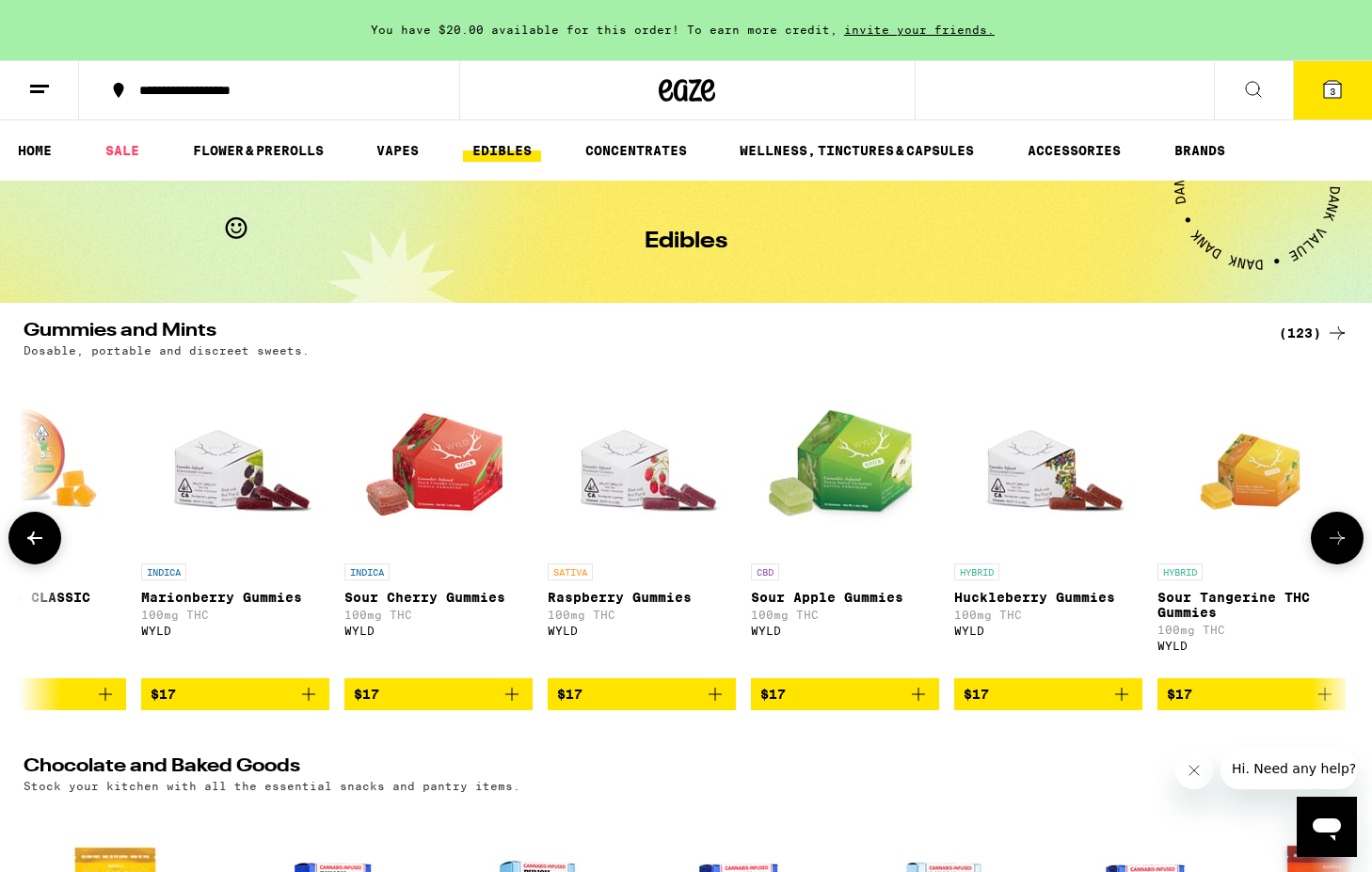
scroll to position [0, 8960]
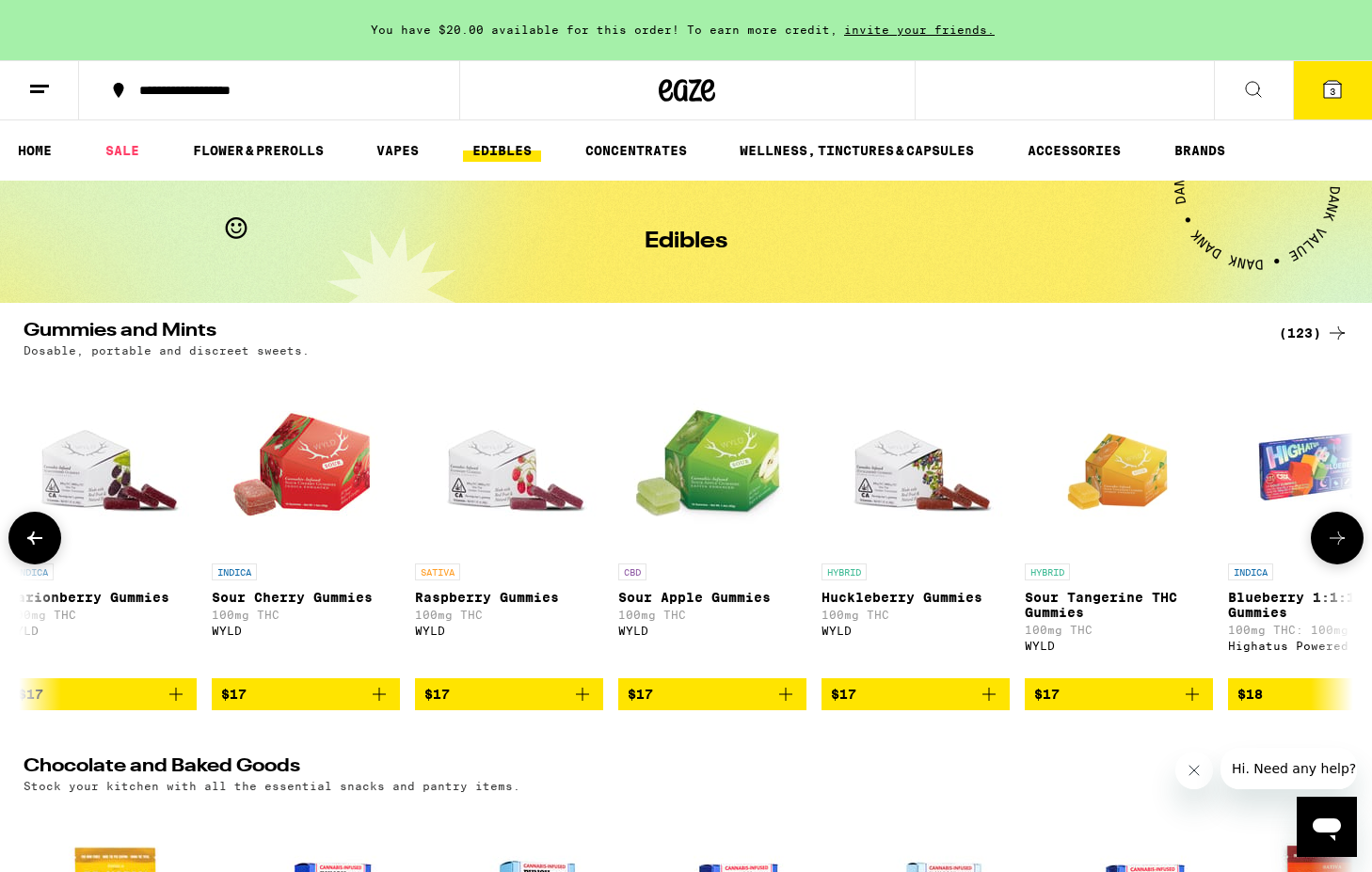
click at [1338, 550] on icon at bounding box center [1336, 537] width 22 height 22
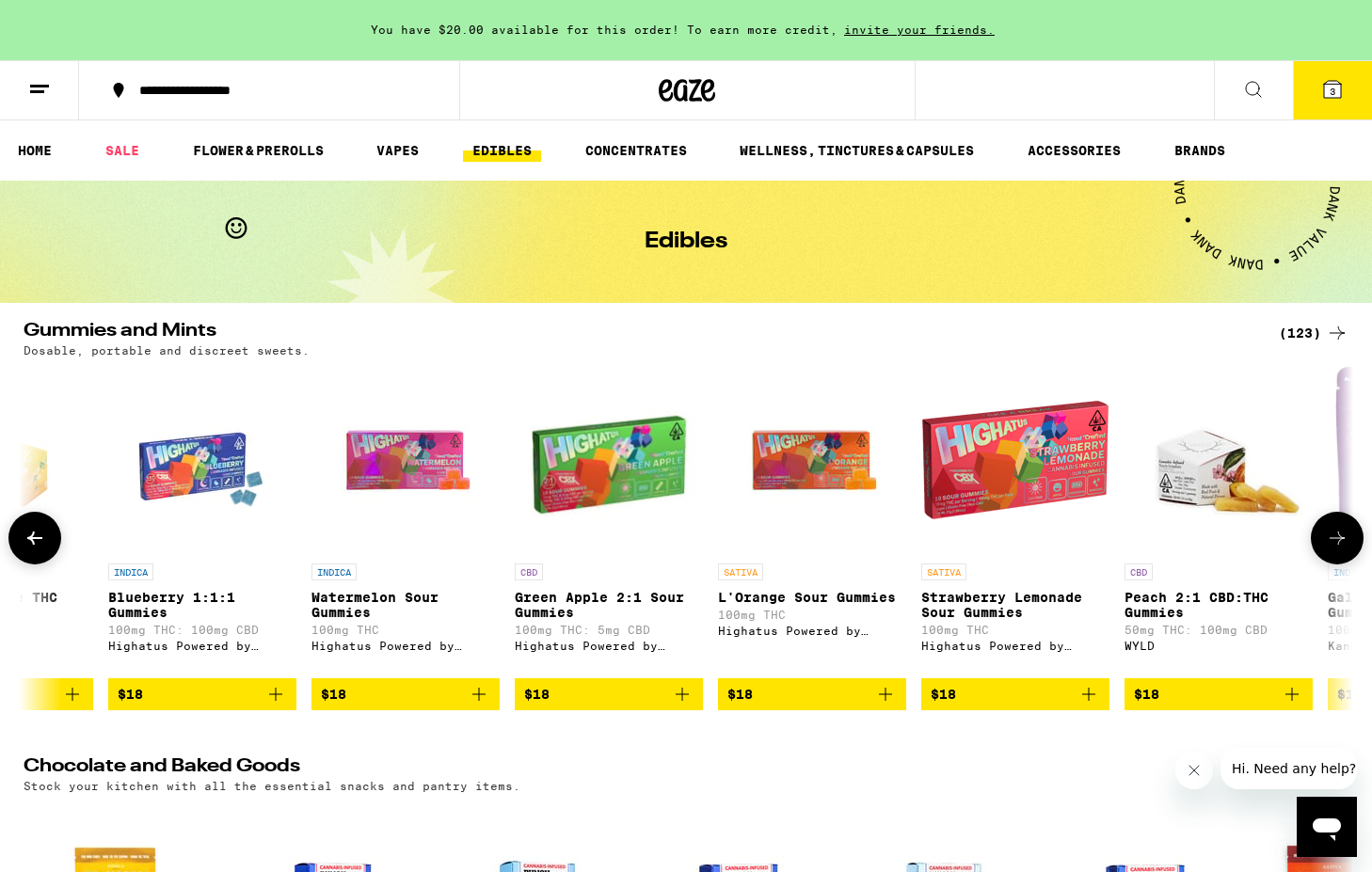
click at [1338, 550] on icon at bounding box center [1336, 537] width 22 height 22
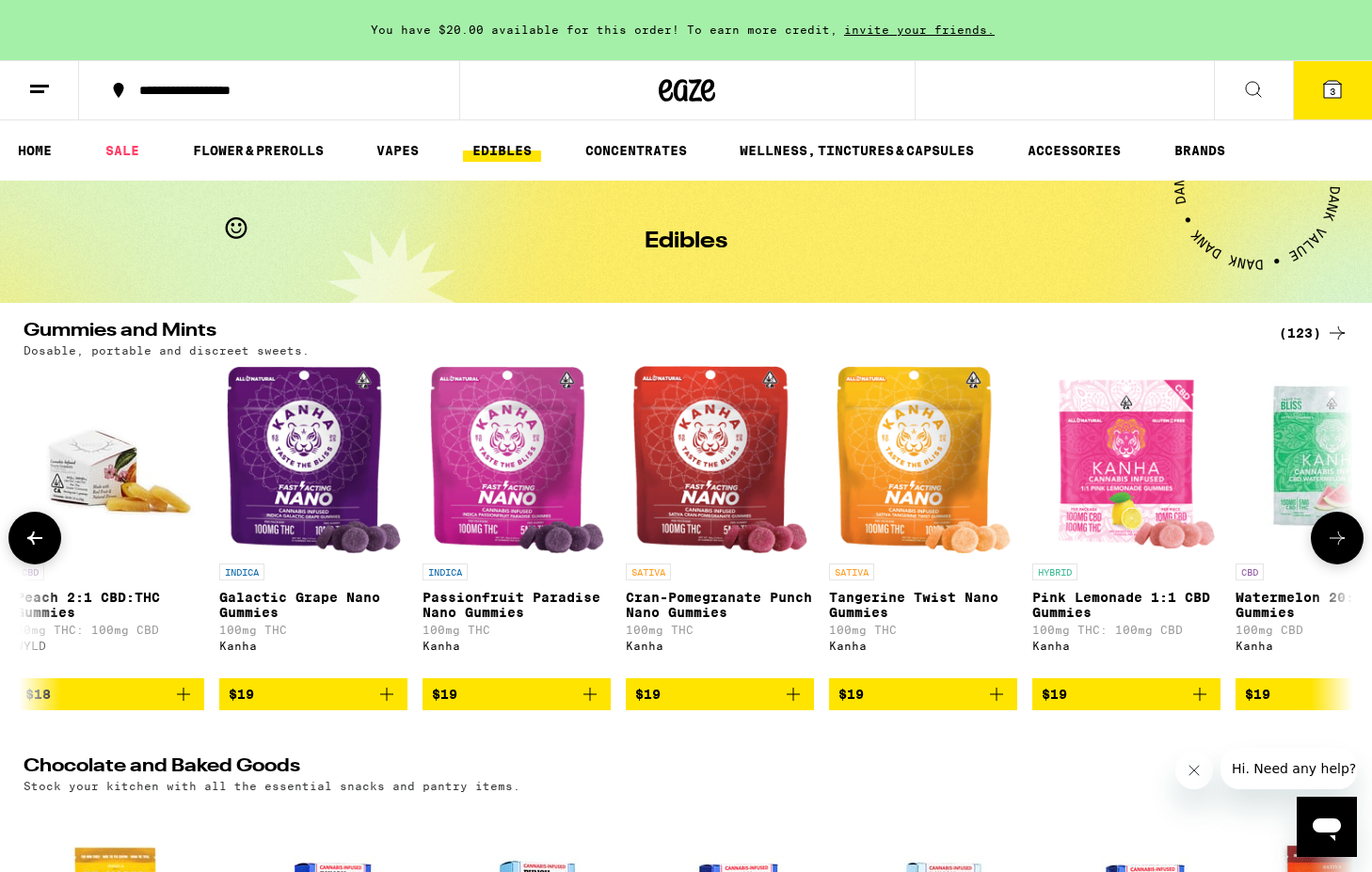
scroll to position [0, 11199]
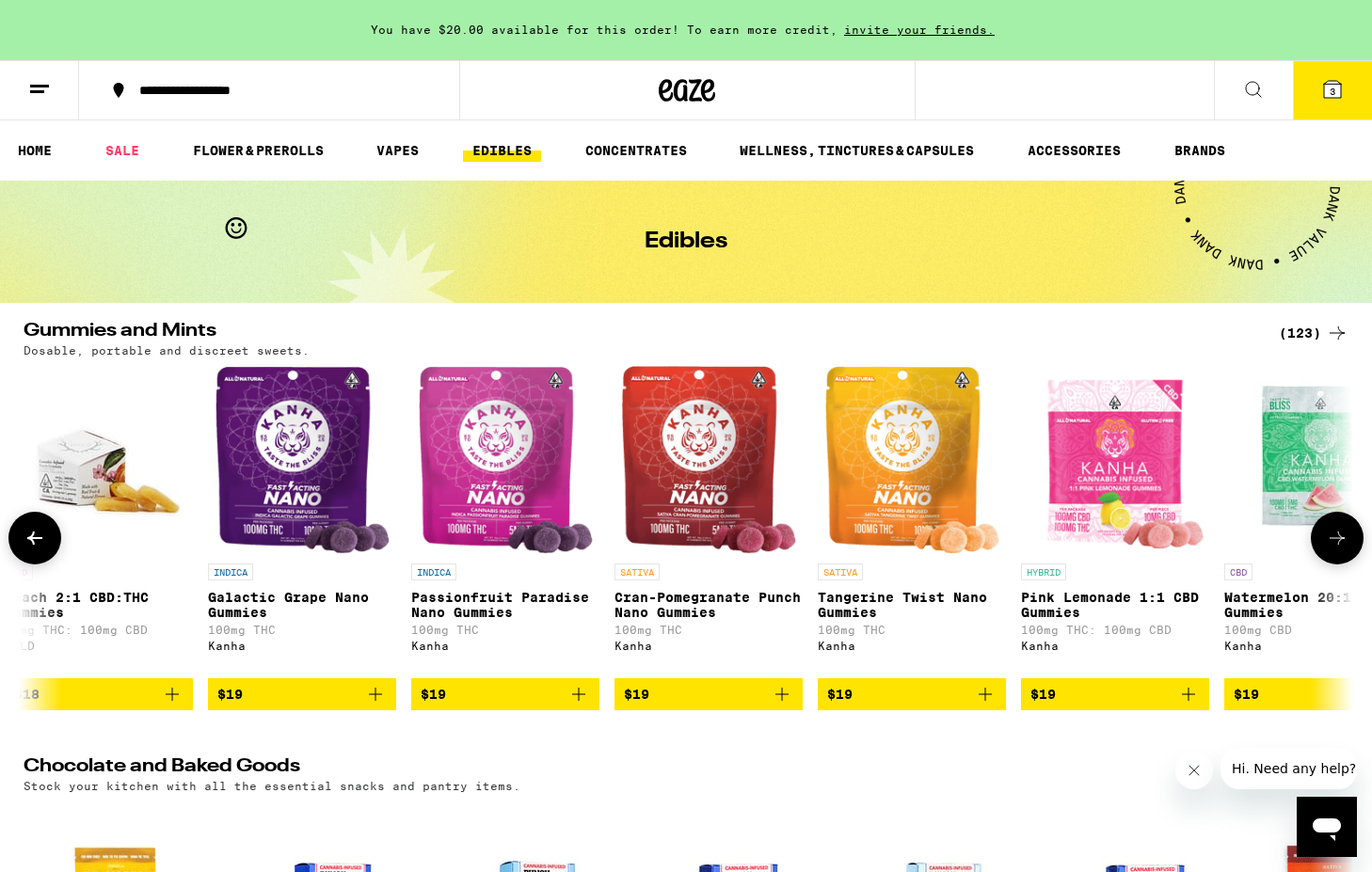
click at [1338, 550] on icon at bounding box center [1336, 537] width 22 height 22
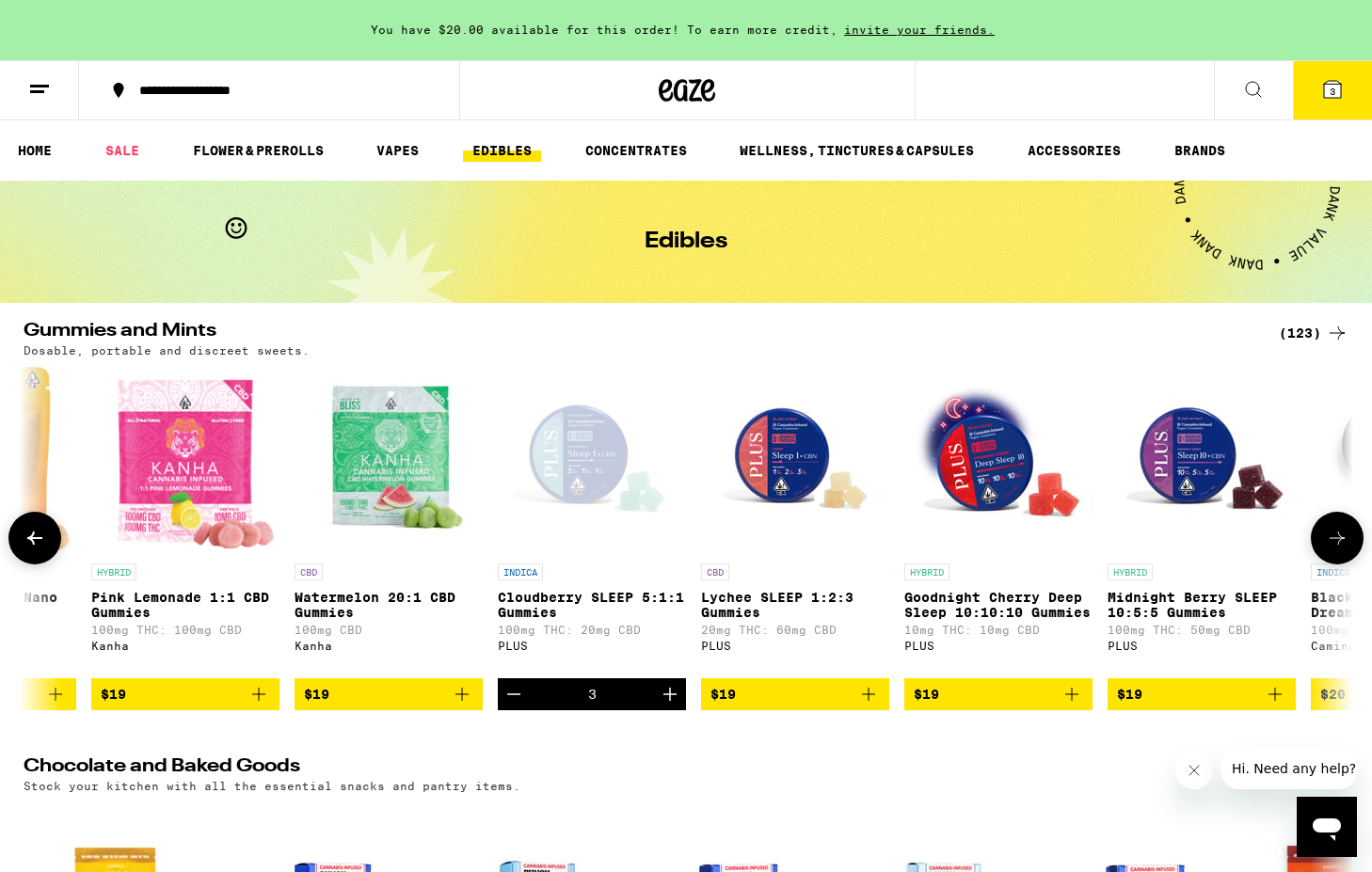
scroll to position [0, 12319]
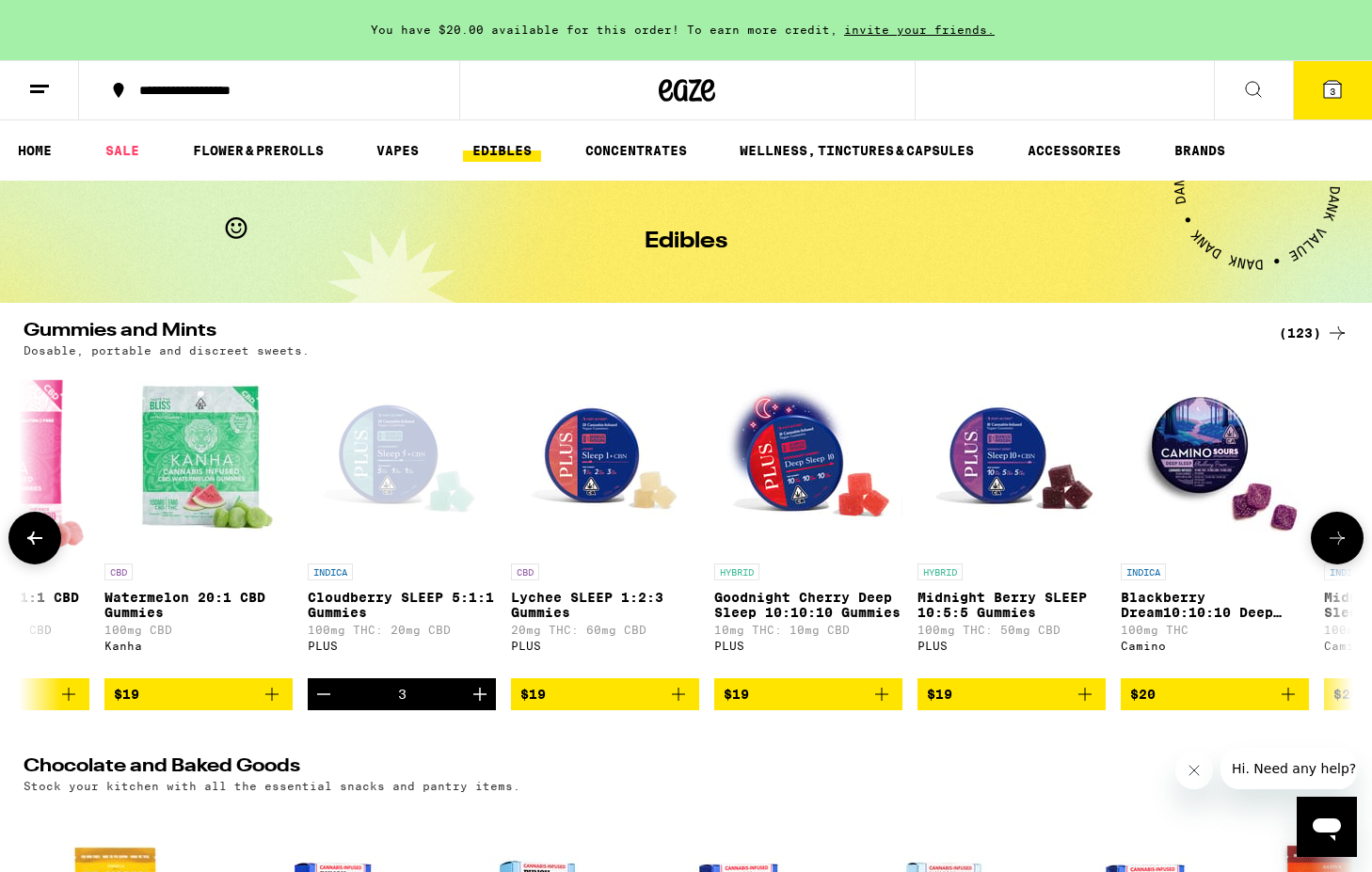
click at [1338, 550] on icon at bounding box center [1336, 537] width 22 height 22
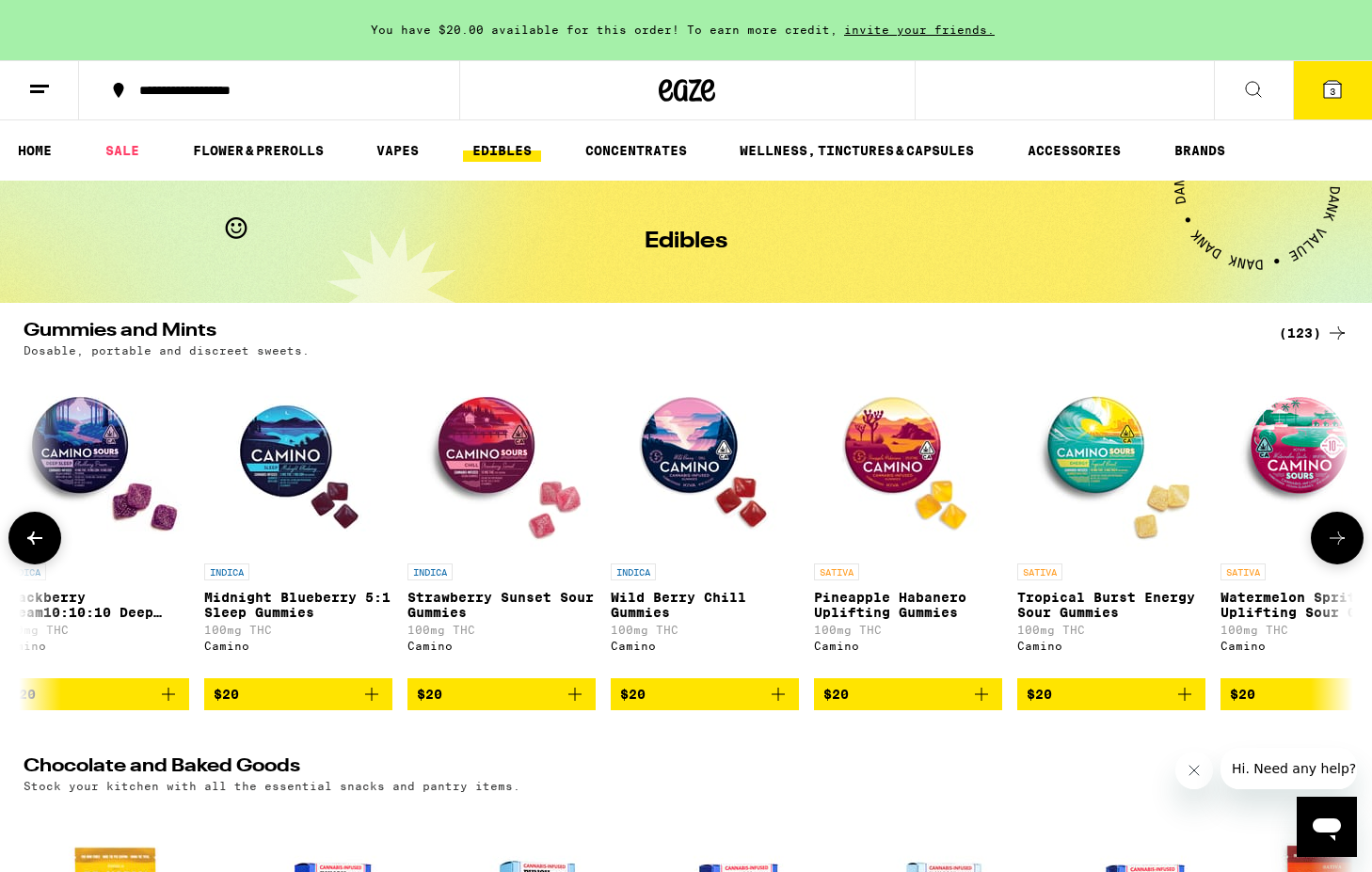
click at [1338, 550] on icon at bounding box center [1336, 537] width 22 height 22
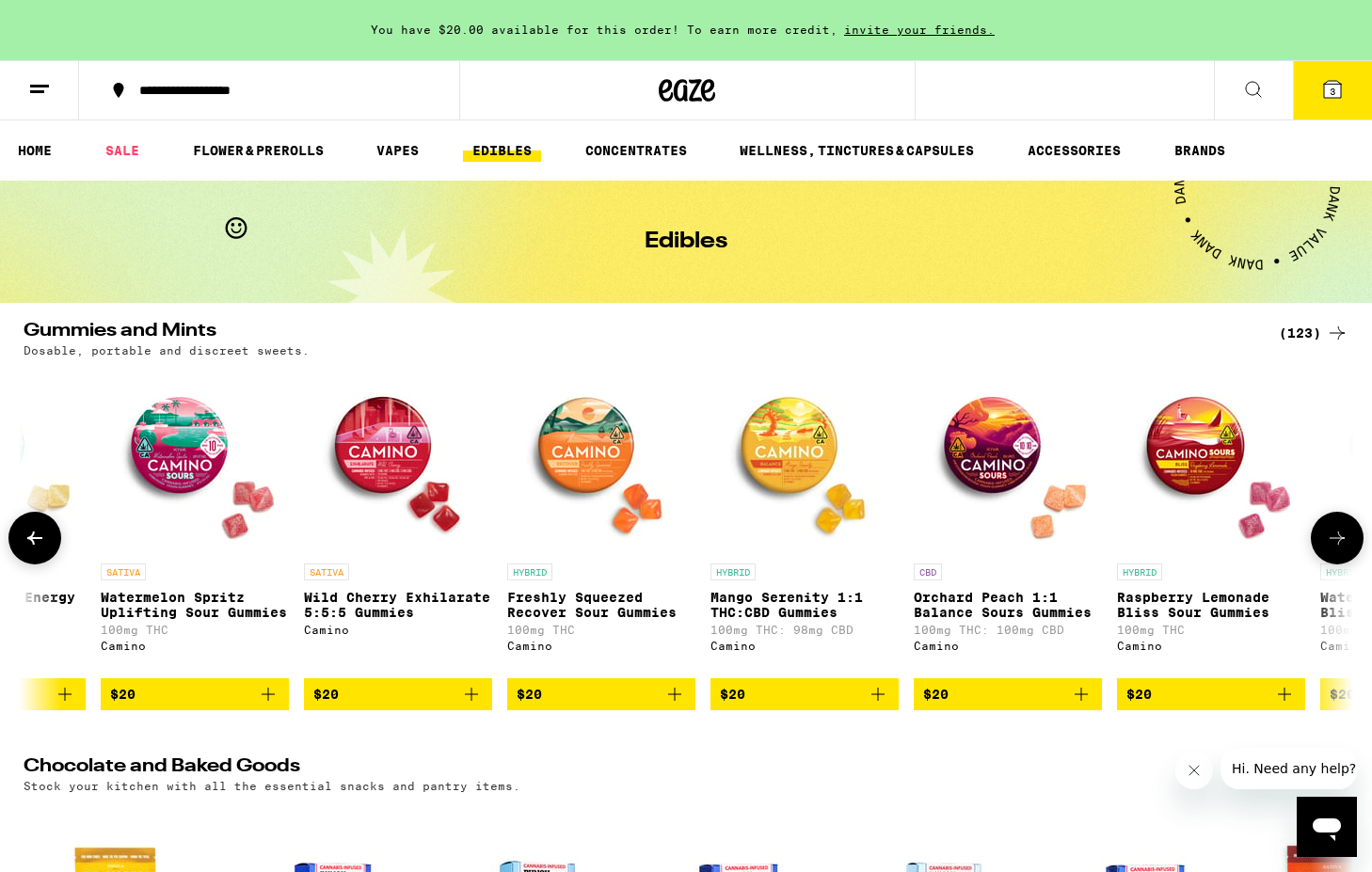
click at [26, 545] on icon at bounding box center [34, 537] width 22 height 22
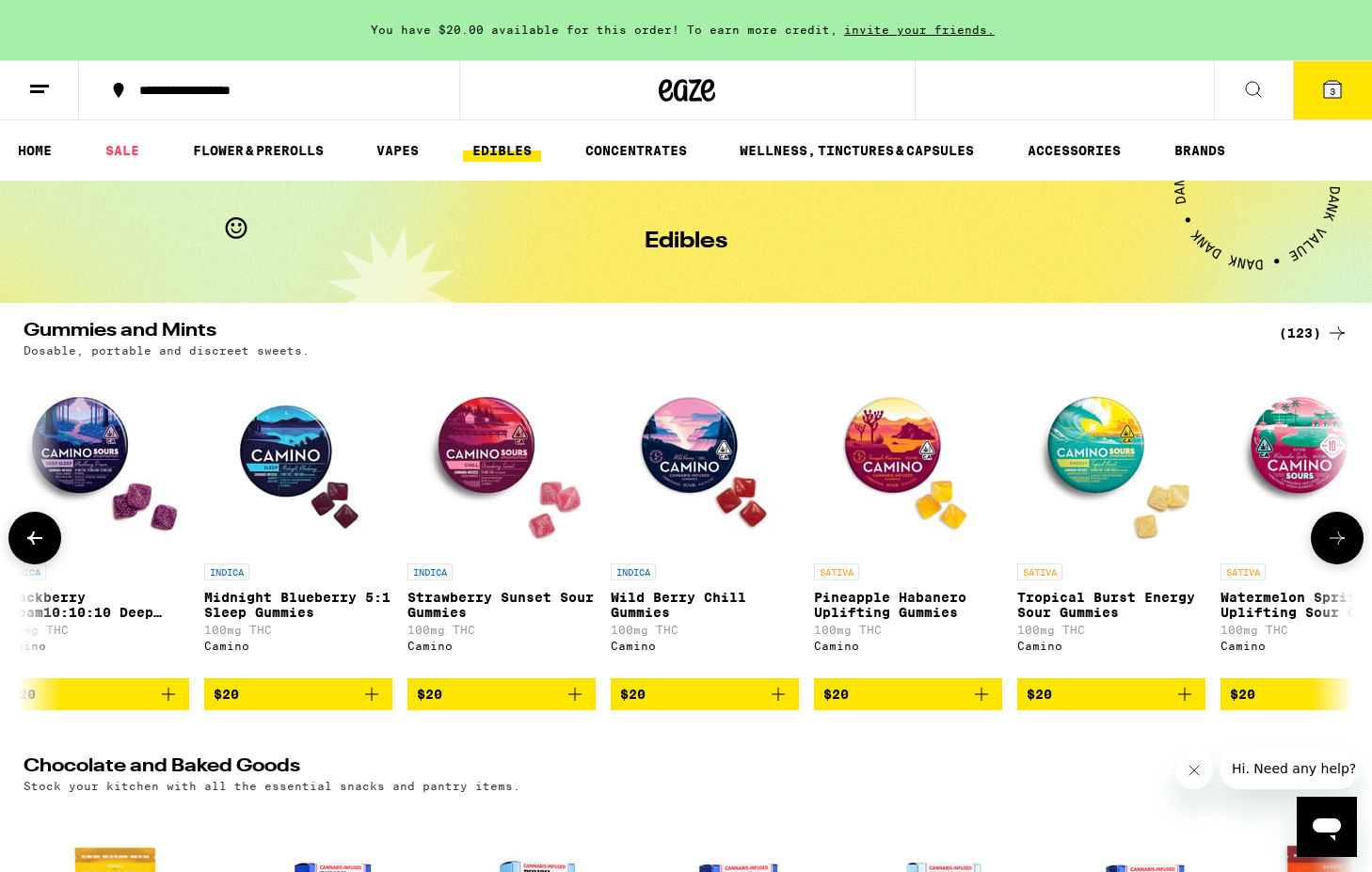
click at [26, 545] on icon at bounding box center [34, 537] width 22 height 22
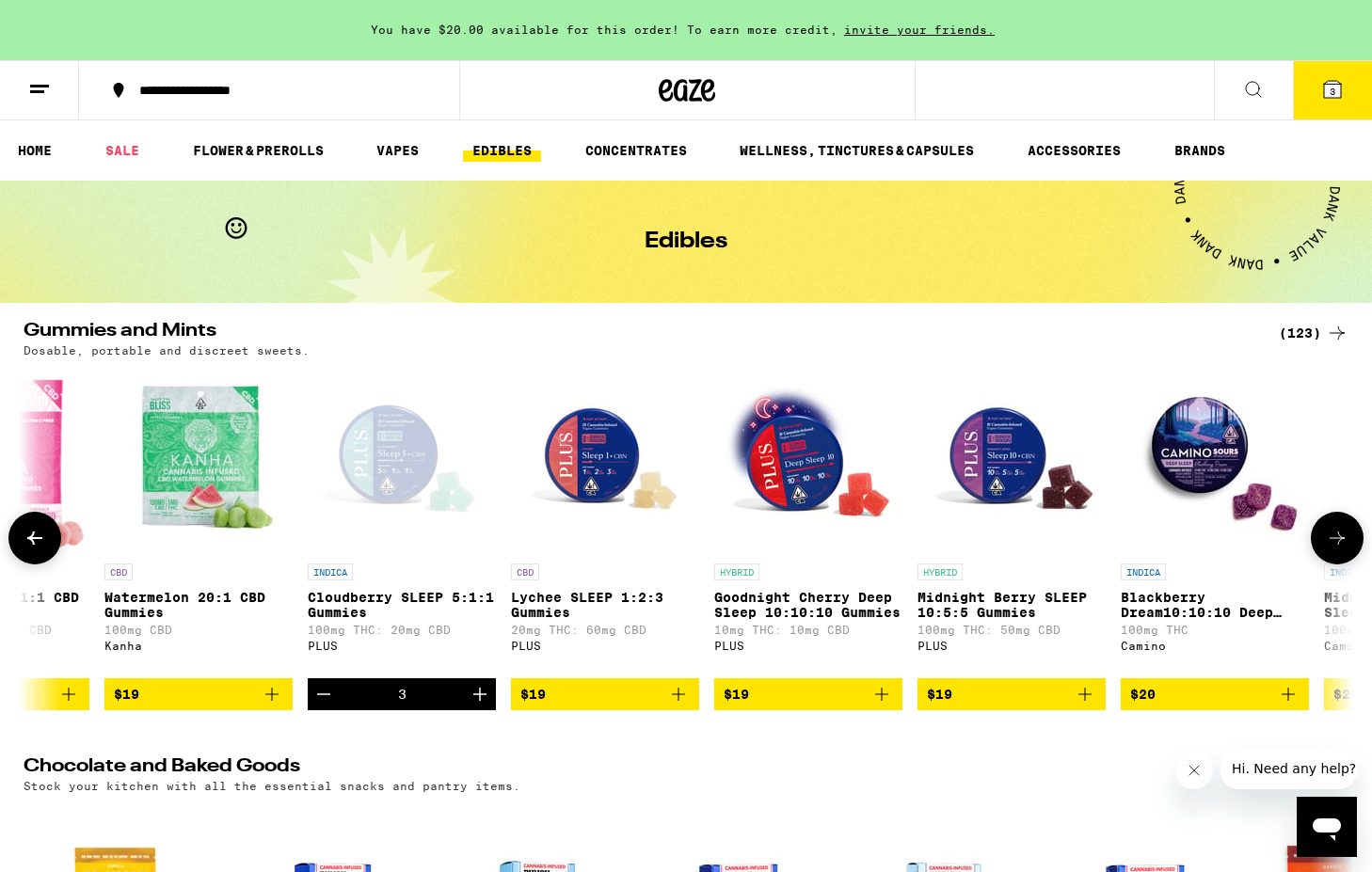
click at [398, 443] on div "Open page for Cloudberry SLEEP 5:1:1 Gummies from PLUS" at bounding box center [401, 459] width 188 height 188
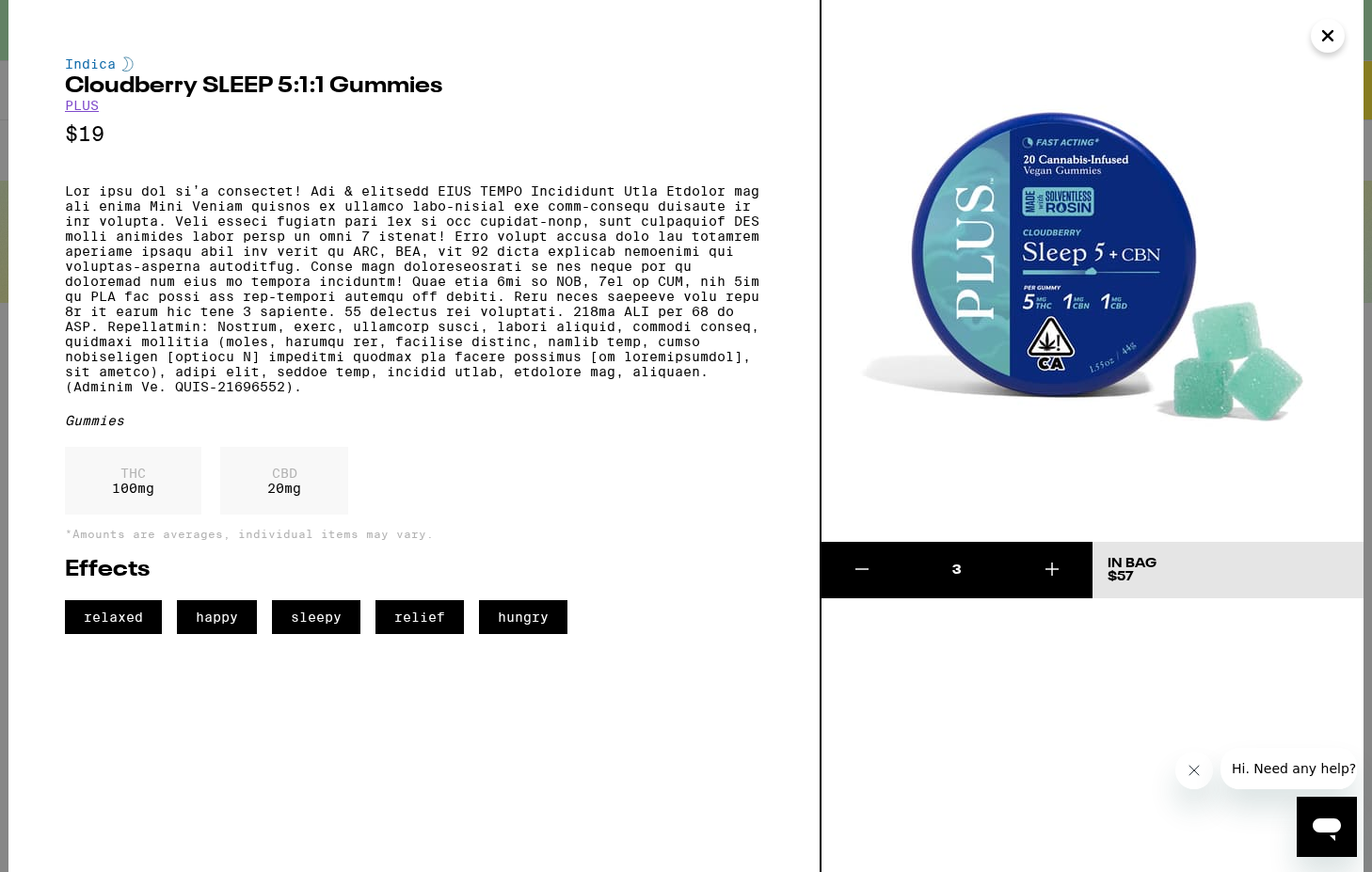
click at [1321, 30] on icon "Close" at bounding box center [1328, 35] width 22 height 28
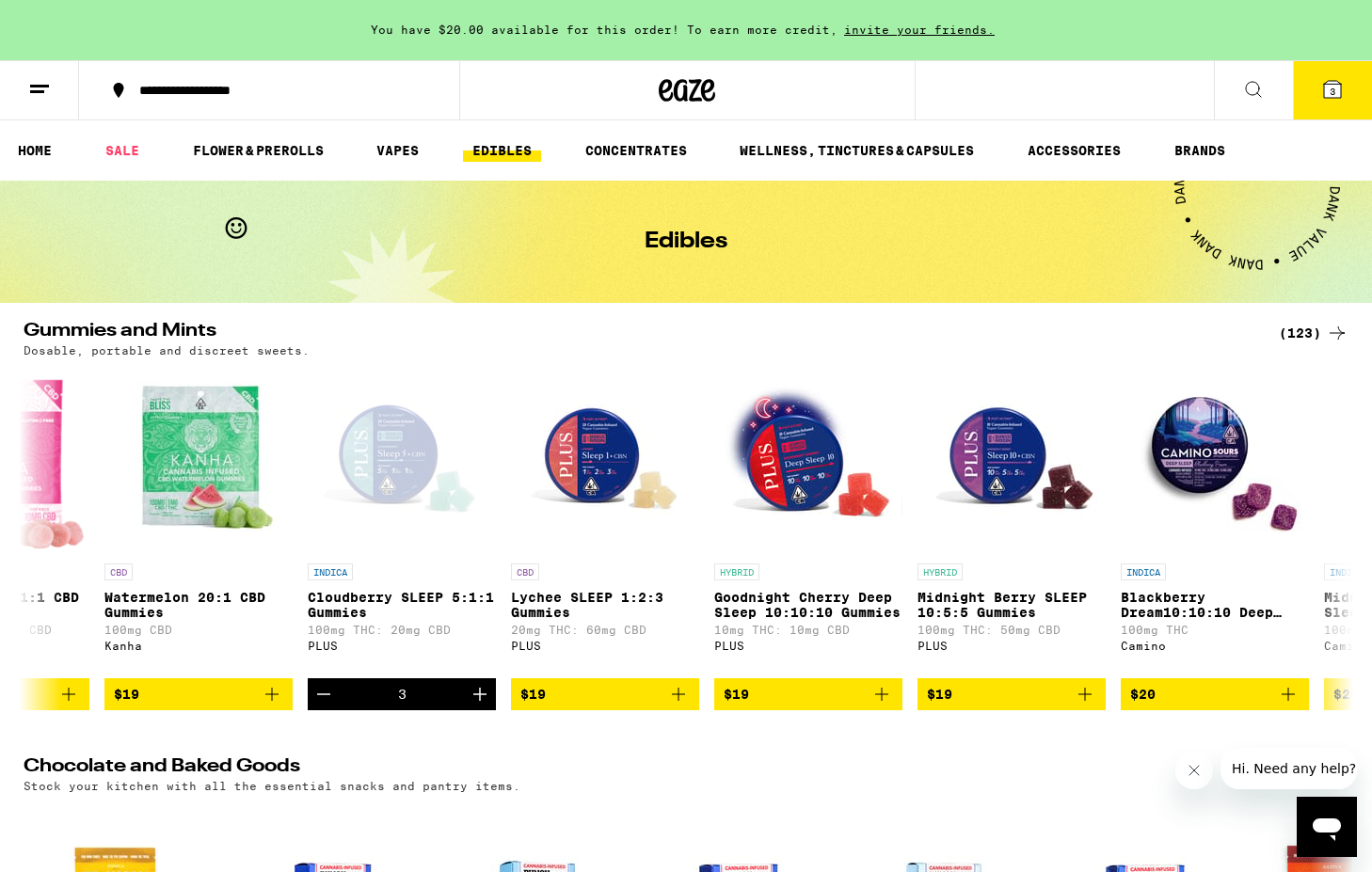
click at [1333, 89] on span "3" at bounding box center [1333, 91] width 6 height 12
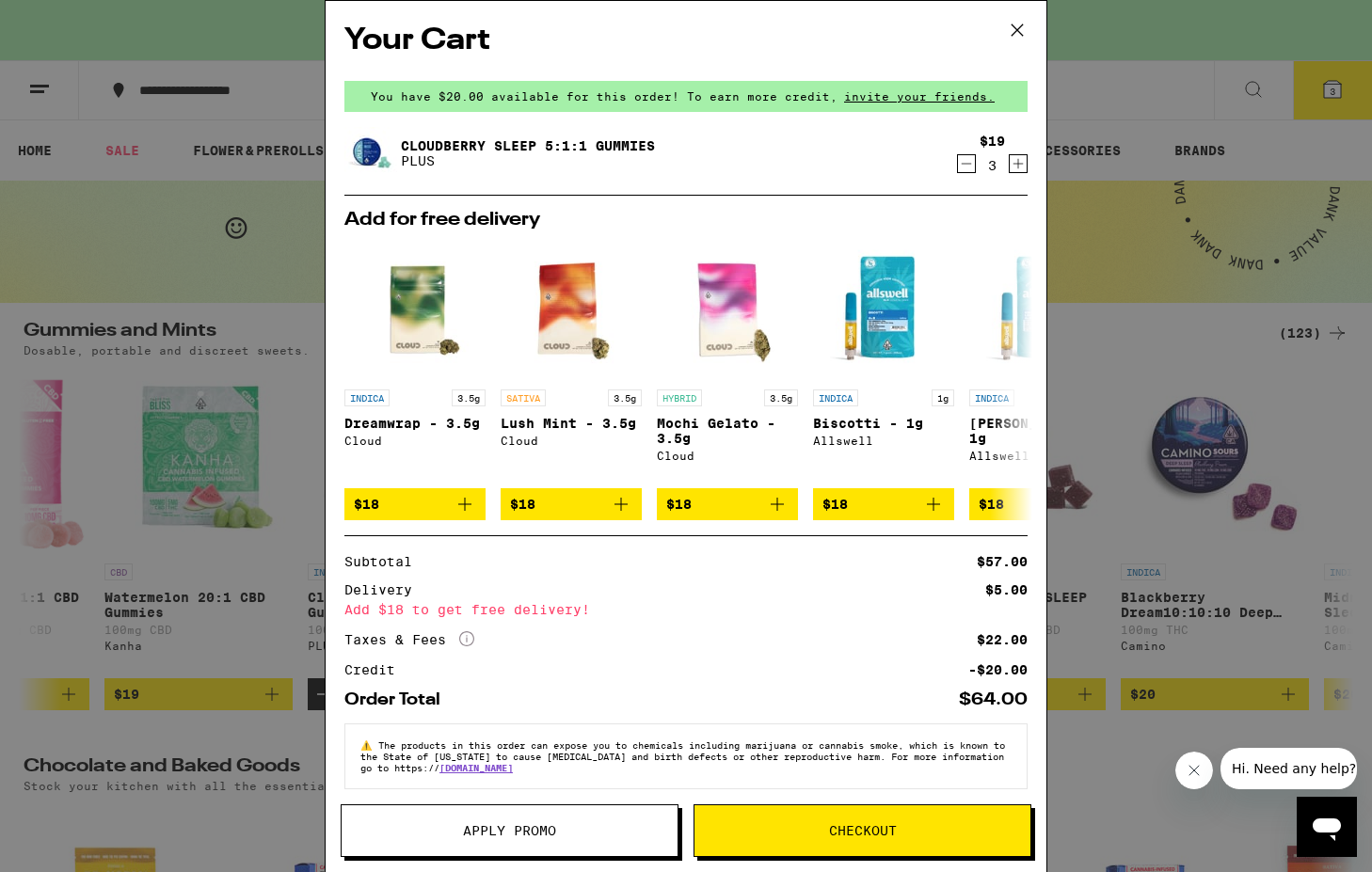
click at [917, 834] on span "Checkout" at bounding box center [862, 831] width 336 height 13
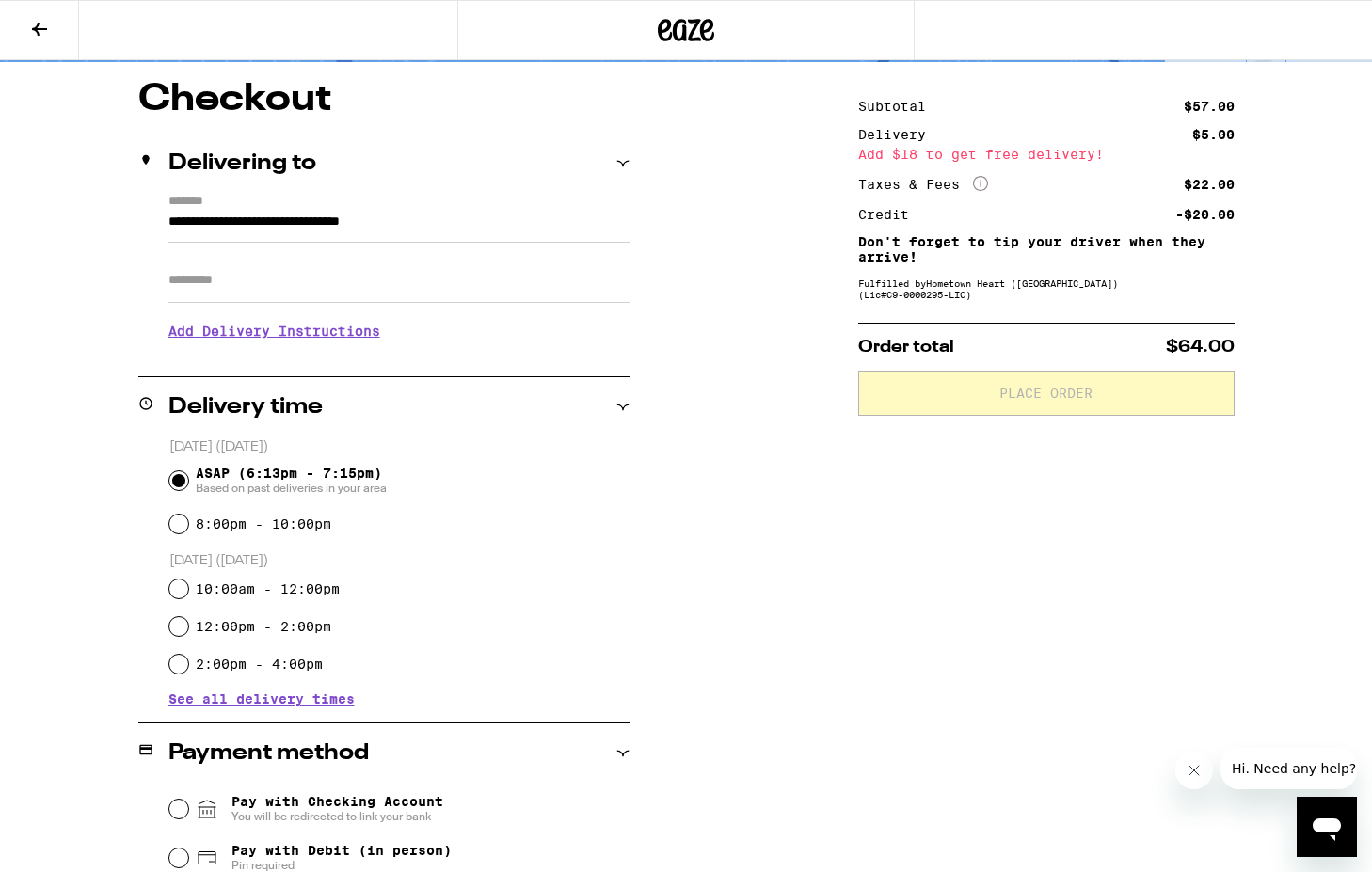
scroll to position [145, 0]
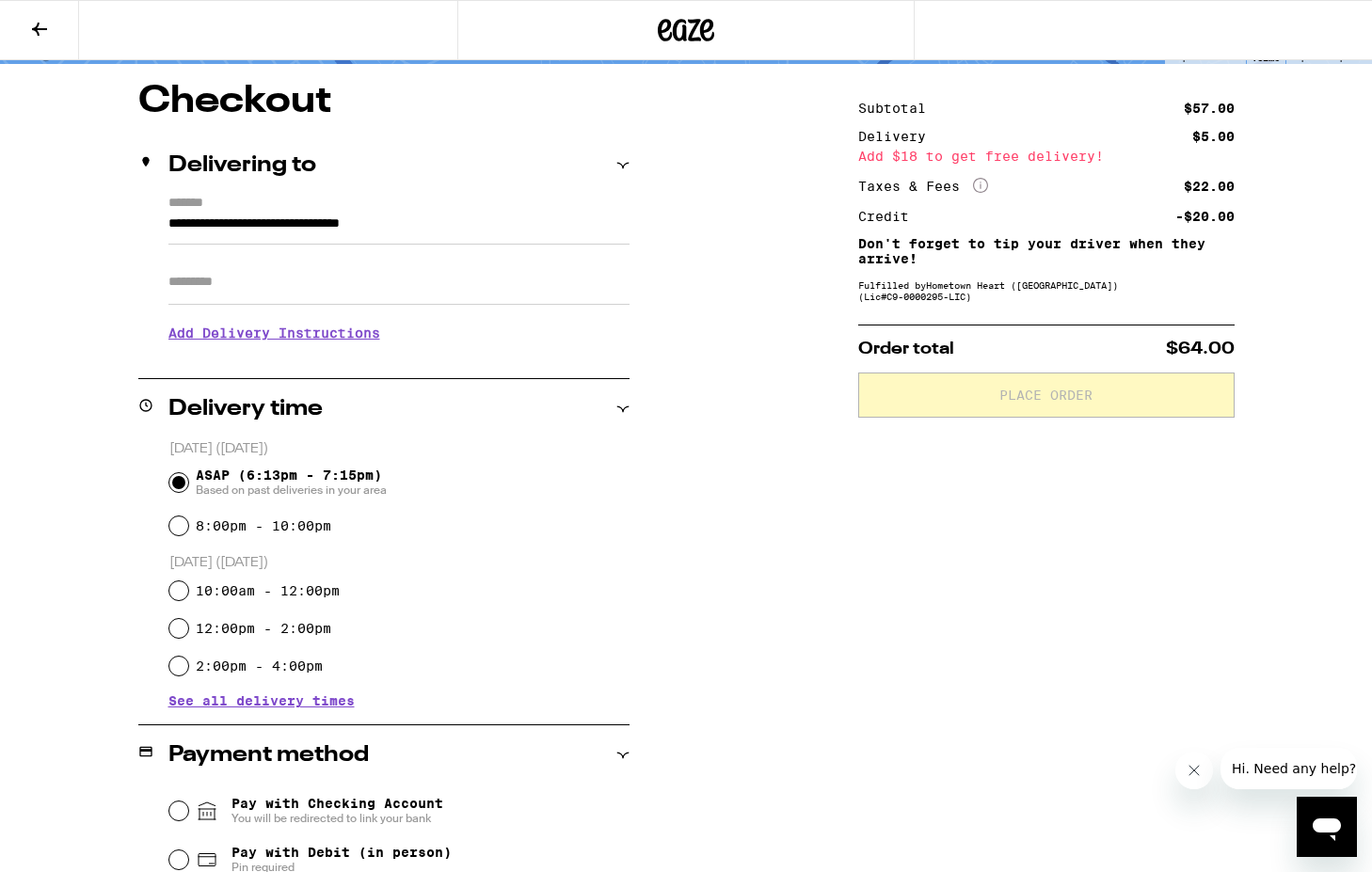
click at [324, 703] on span "See all delivery times" at bounding box center [262, 701] width 187 height 13
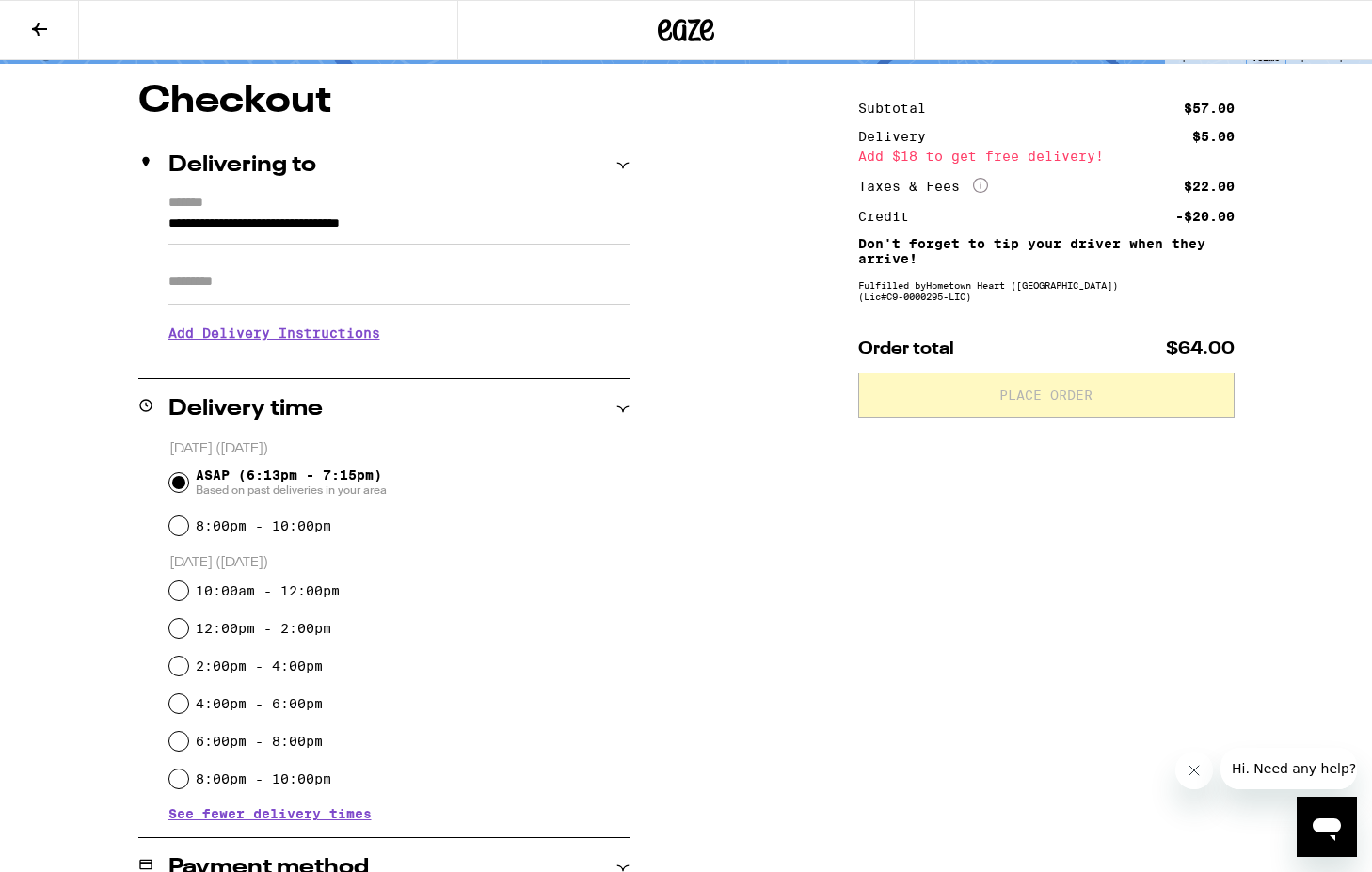
click at [184, 593] on input "10:00am - 12:00pm" at bounding box center [179, 591] width 19 height 19
radio input "true"
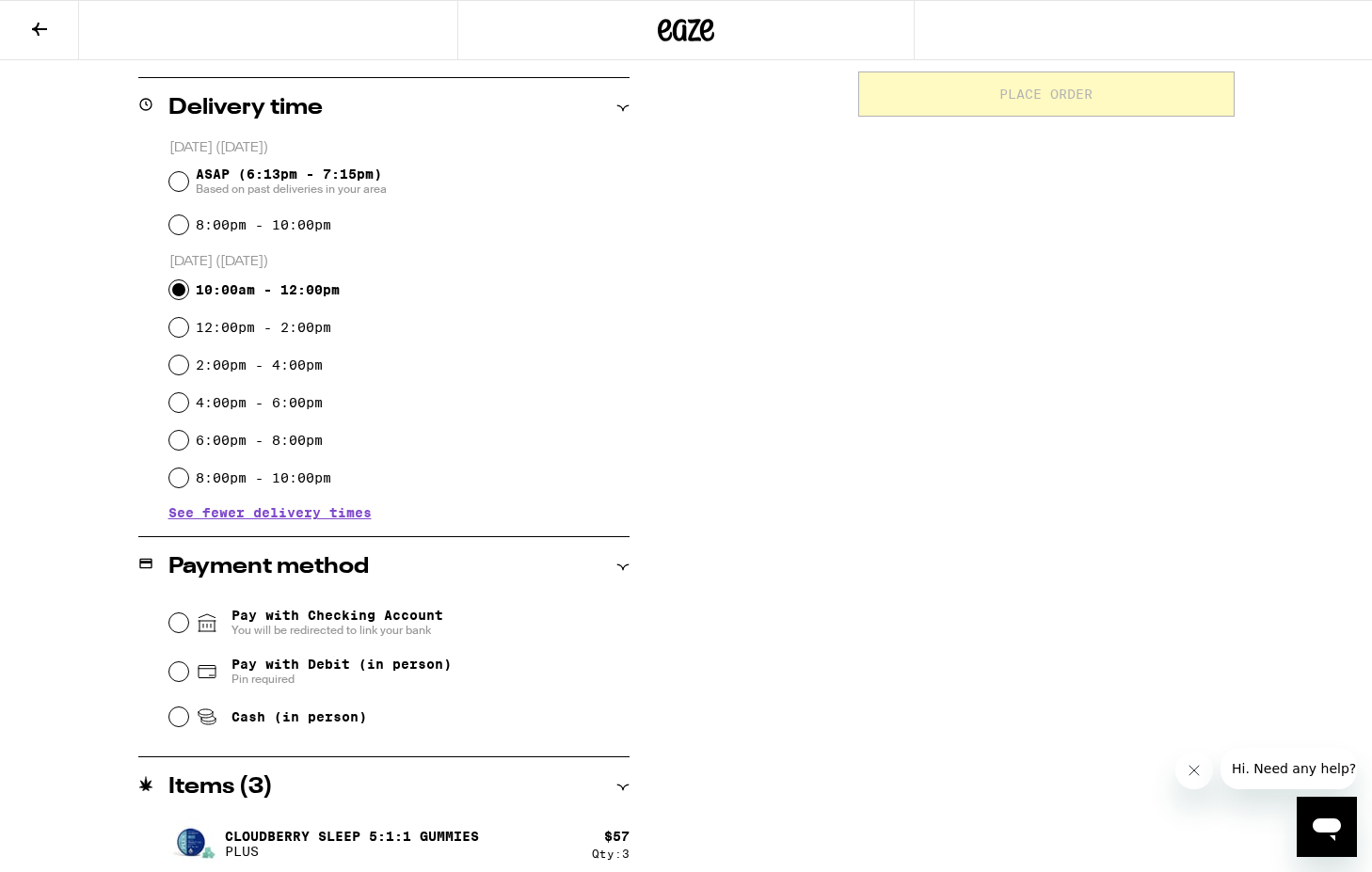
scroll to position [446, 0]
click at [188, 724] on div "Cash (in person)" at bounding box center [400, 716] width 460 height 41
click at [180, 720] on input "Cash (in person)" at bounding box center [179, 717] width 19 height 19
radio input "true"
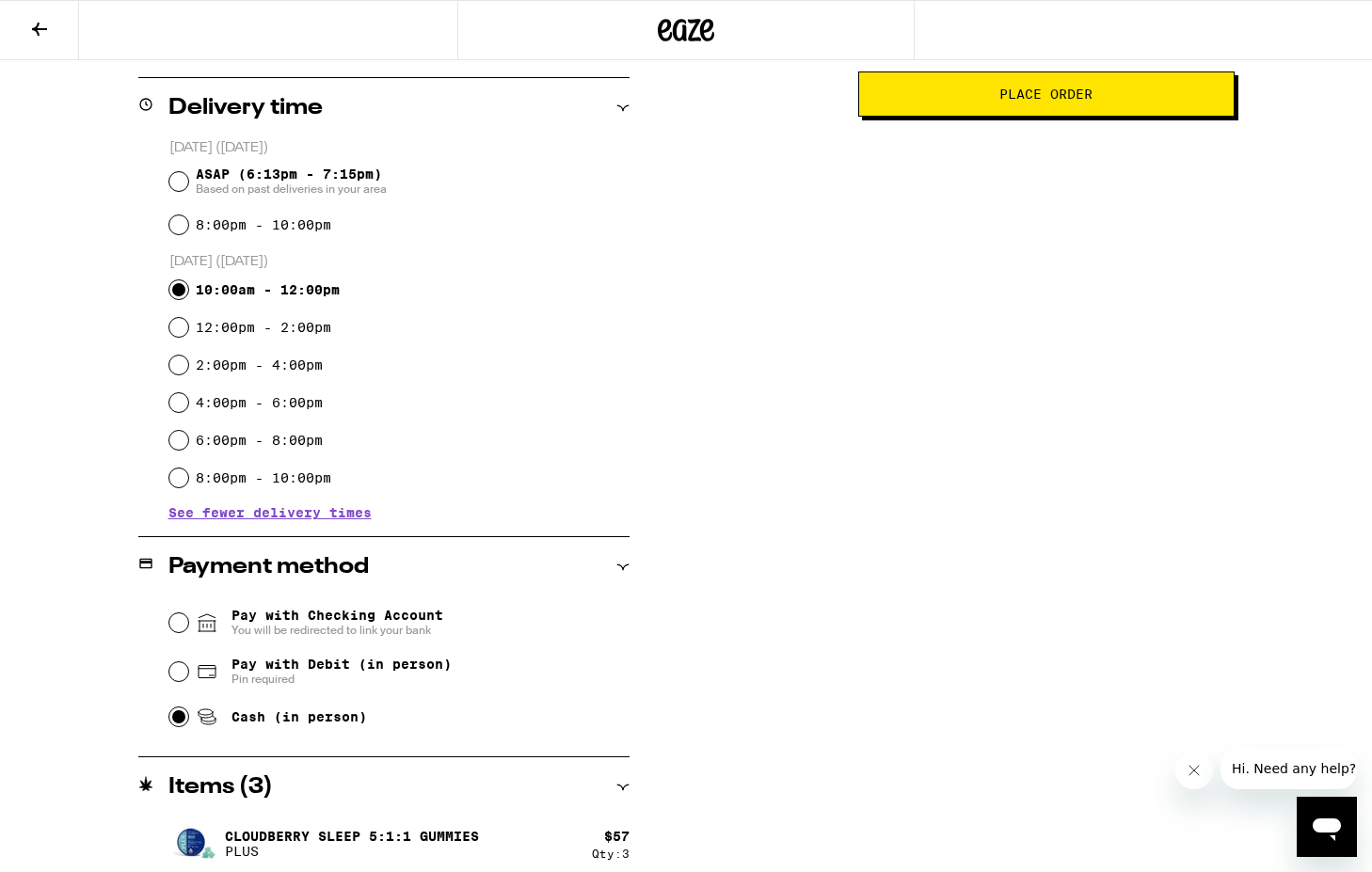
click at [959, 111] on button "Place Order" at bounding box center [1046, 93] width 376 height 45
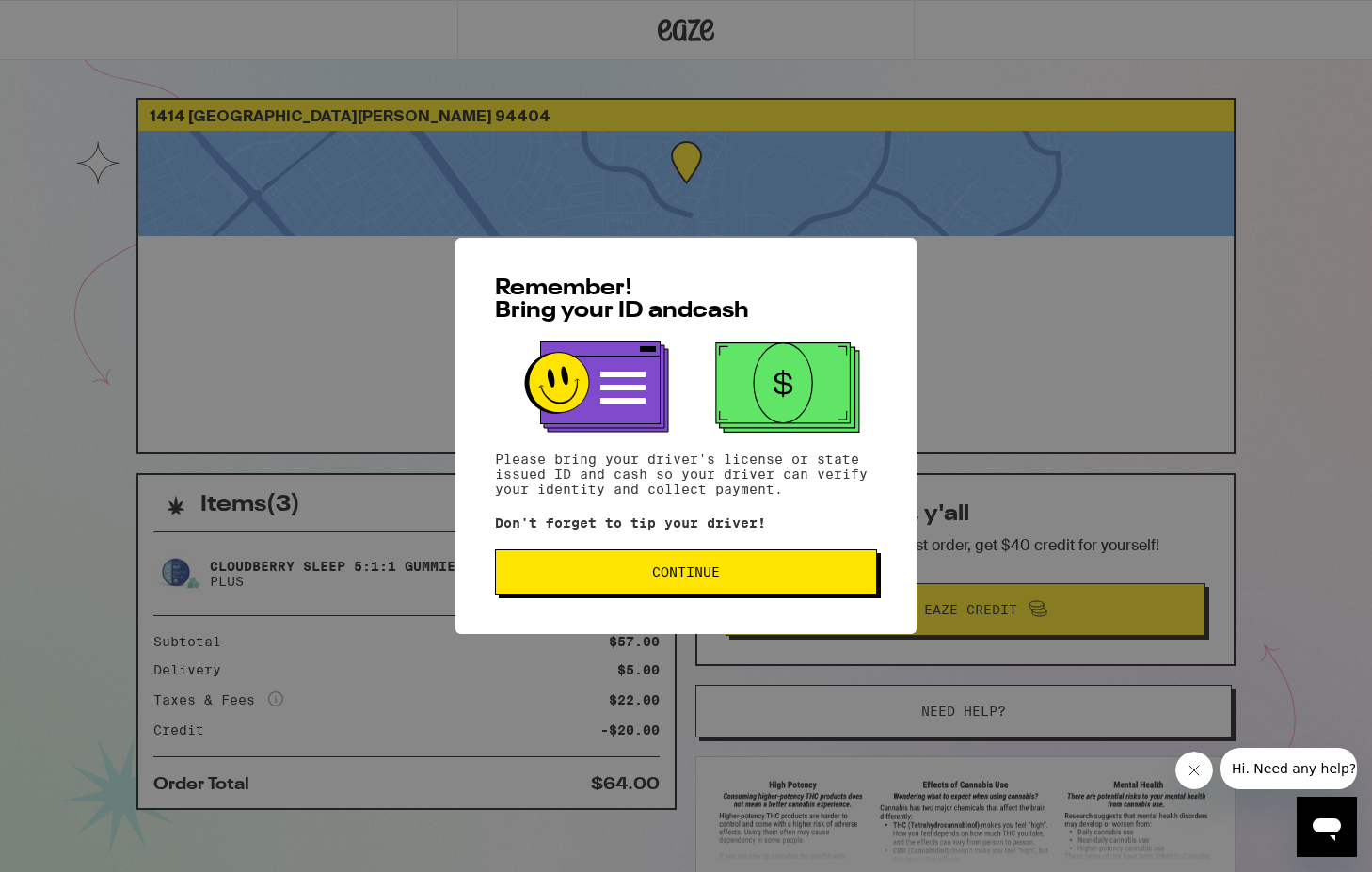
click at [762, 578] on span "Continue" at bounding box center [686, 572] width 350 height 13
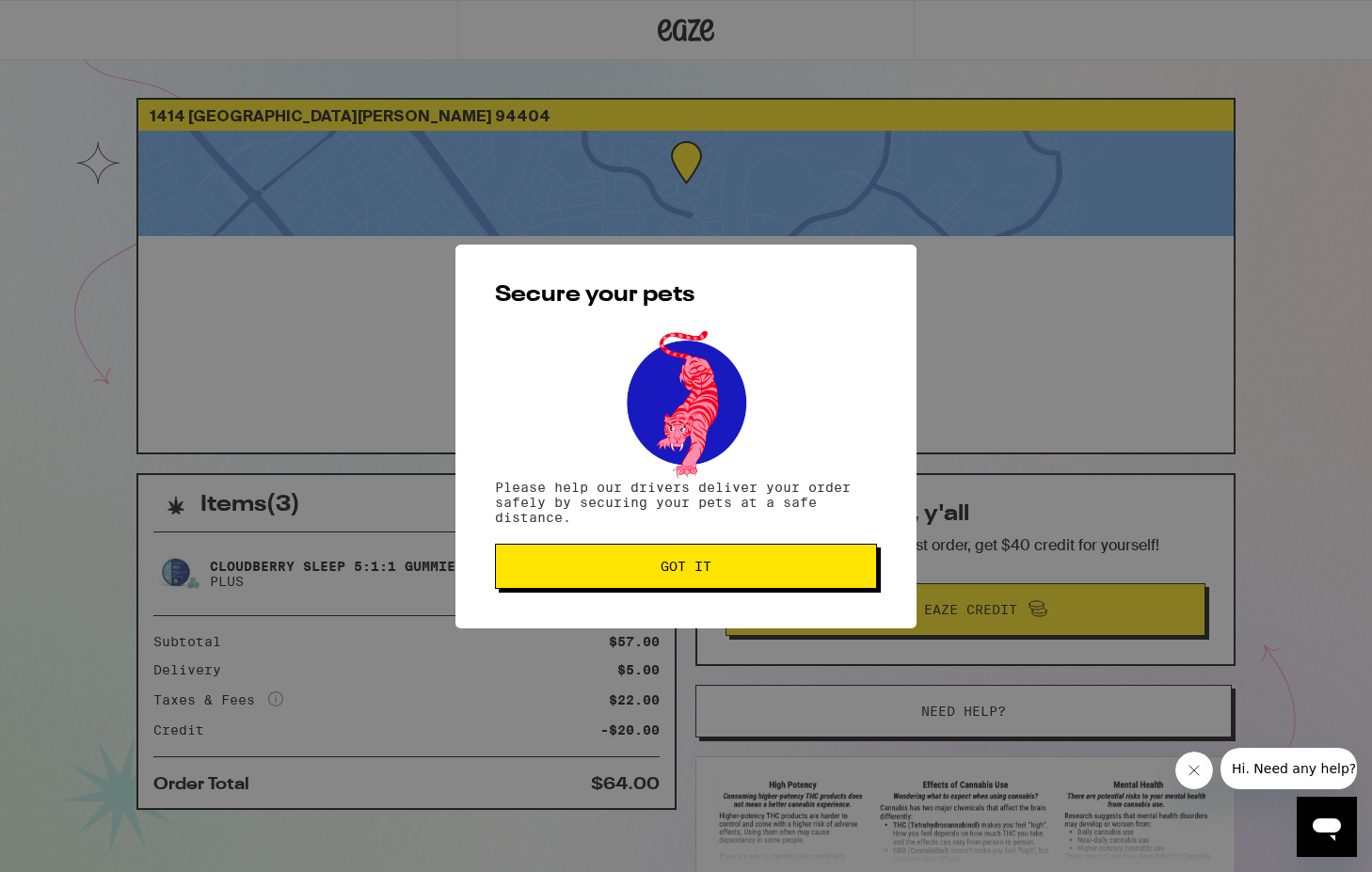
click at [761, 571] on span "Got it" at bounding box center [686, 567] width 350 height 13
